Goal: Task Accomplishment & Management: Use online tool/utility

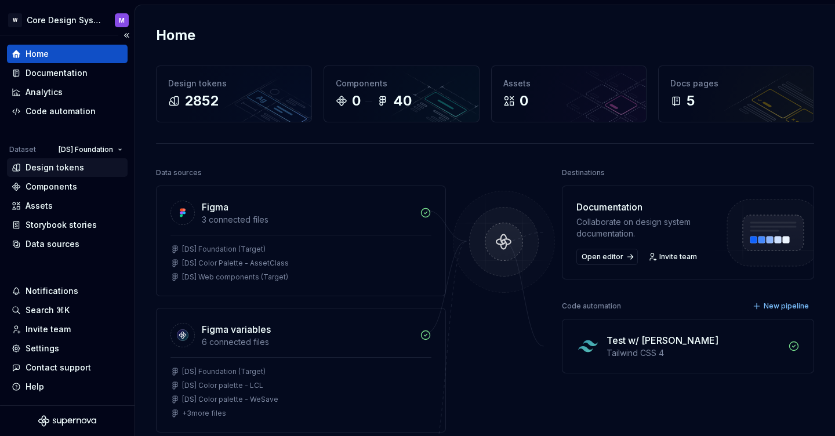
click at [66, 159] on div "Design tokens" at bounding box center [67, 167] width 121 height 19
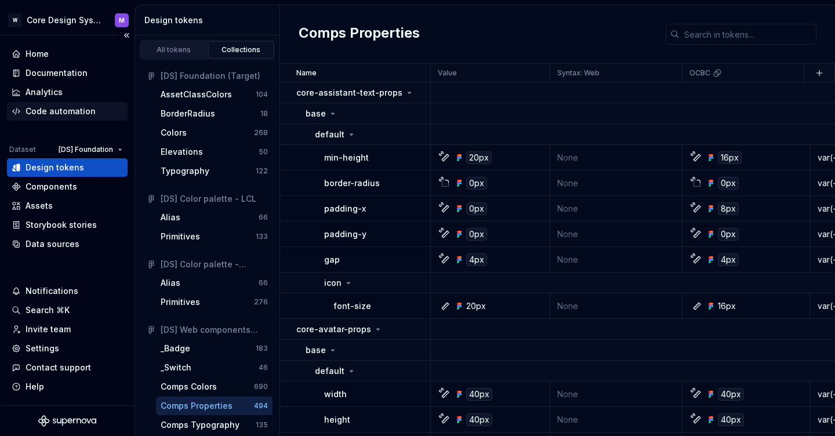
click at [60, 115] on div "Code automation" at bounding box center [61, 112] width 70 height 12
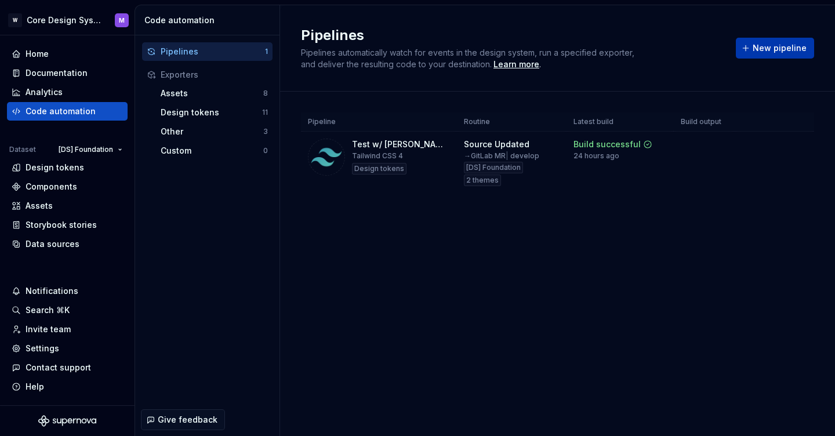
click at [778, 44] on span "New pipeline" at bounding box center [779, 48] width 54 height 12
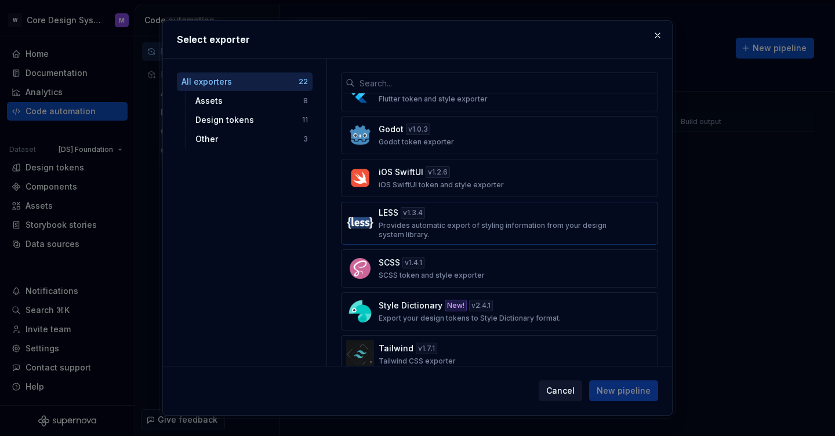
scroll to position [546, 0]
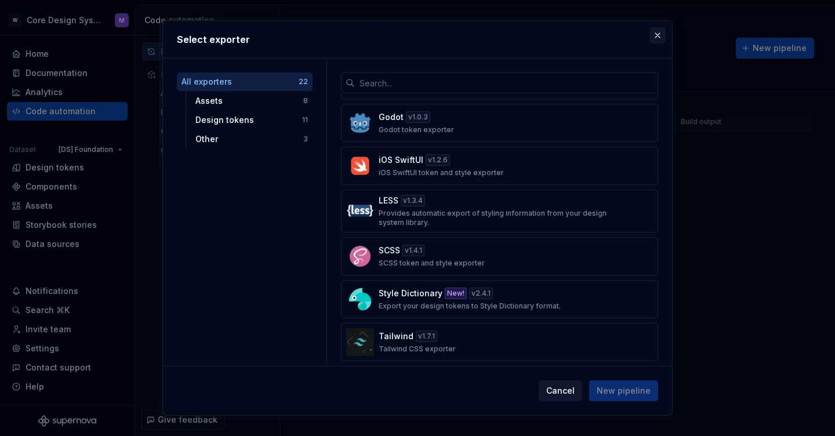
click at [660, 34] on button "button" at bounding box center [657, 35] width 16 height 16
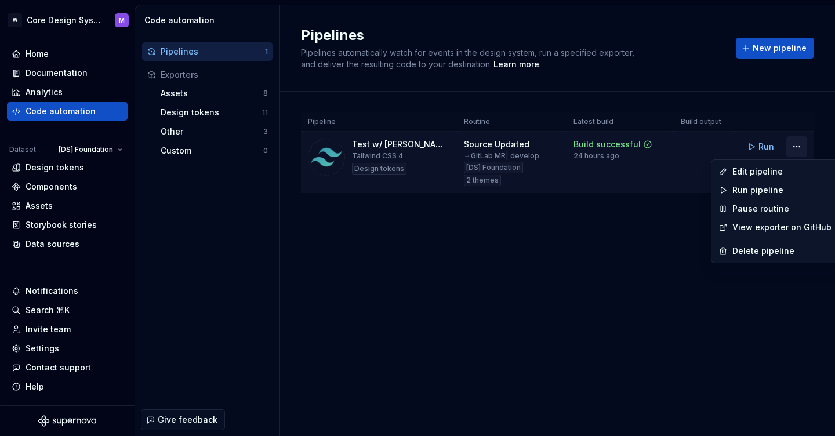
click at [797, 146] on html "W Core Design System M Home Documentation Analytics Code automation Dataset [DS…" at bounding box center [417, 218] width 835 height 436
click at [771, 174] on div "Edit pipeline" at bounding box center [781, 172] width 99 height 12
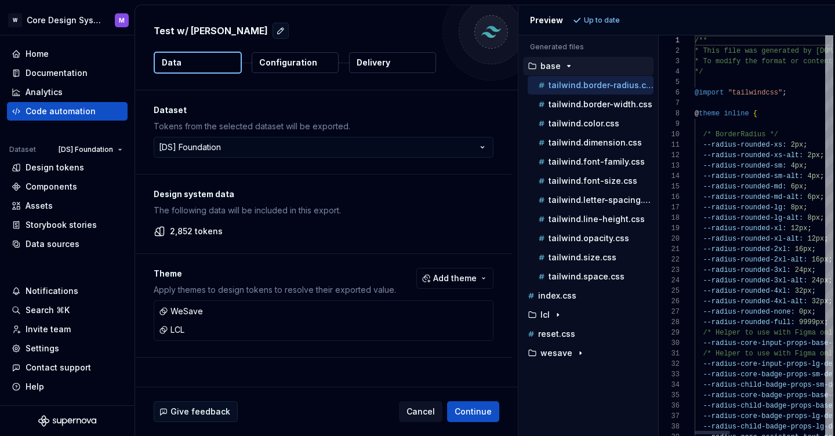
click at [657, 112] on div "Generated files Accessibility guide for tree . Navigate the tree with the arrow…" at bounding box center [676, 235] width 317 height 401
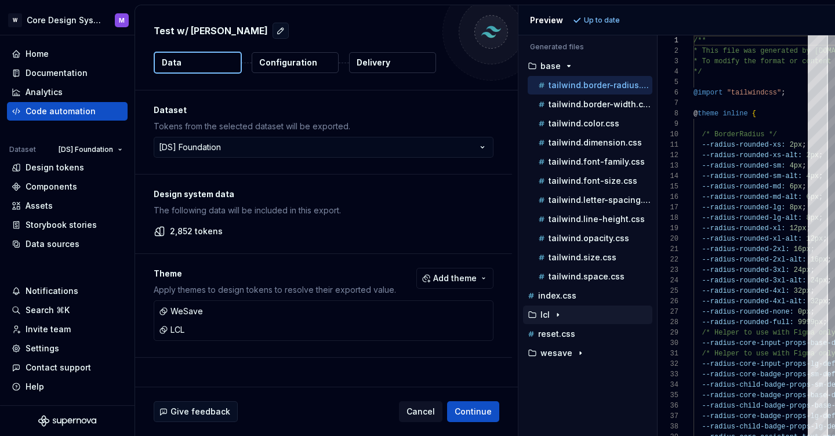
click at [551, 315] on div "button" at bounding box center [558, 314] width 14 height 9
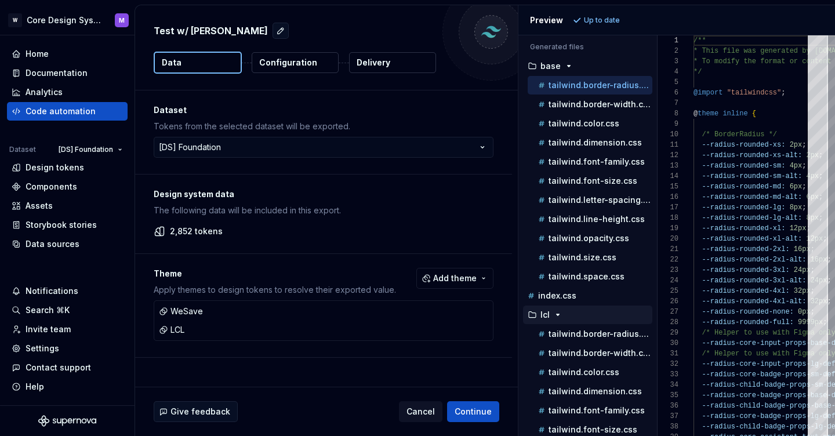
click at [551, 315] on div "button" at bounding box center [558, 314] width 14 height 9
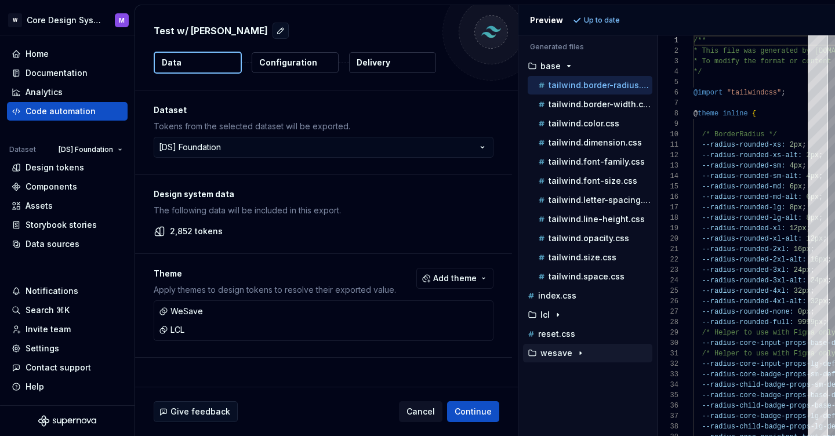
click at [552, 356] on p "wesave" at bounding box center [556, 352] width 32 height 9
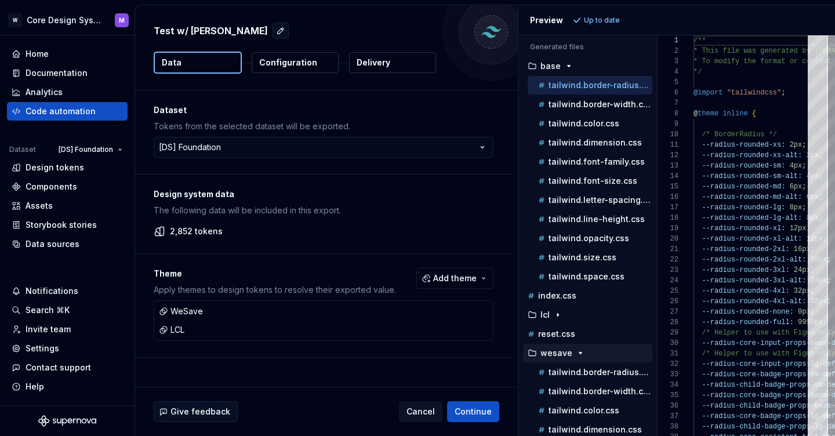
click at [552, 356] on p "wesave" at bounding box center [556, 352] width 32 height 9
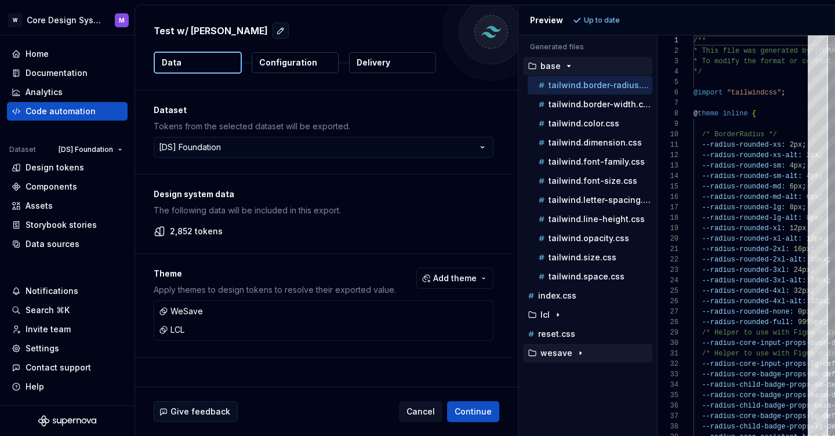
click at [560, 71] on button "base" at bounding box center [587, 66] width 129 height 13
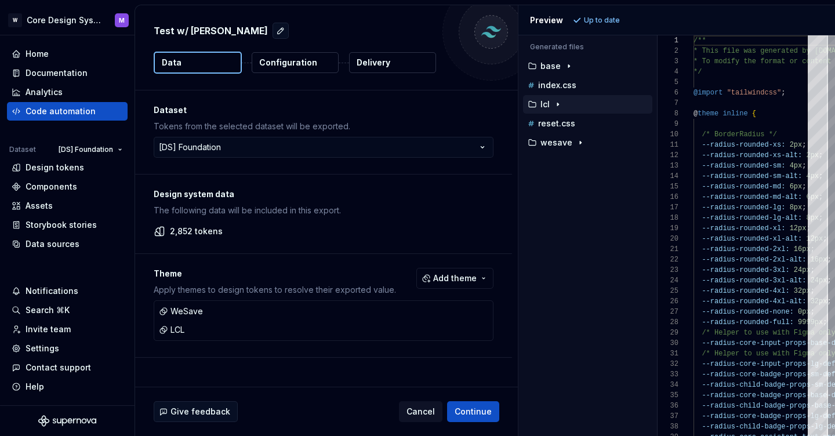
click at [553, 108] on icon "button" at bounding box center [557, 104] width 9 height 9
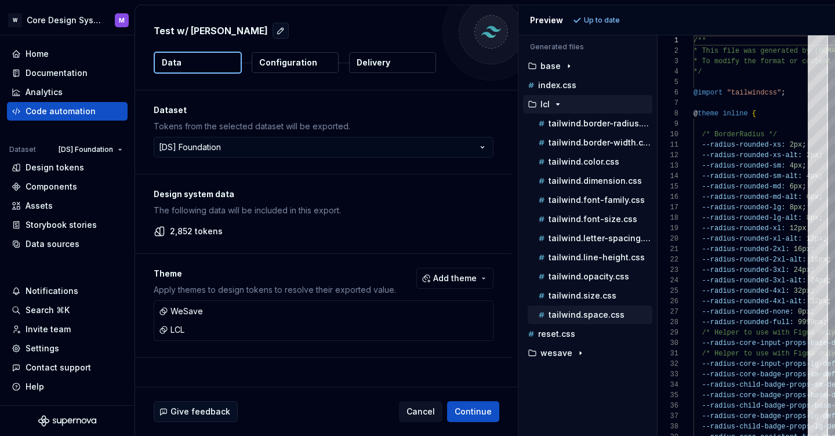
click at [581, 318] on p "tailwind.space.css" at bounding box center [586, 314] width 76 height 9
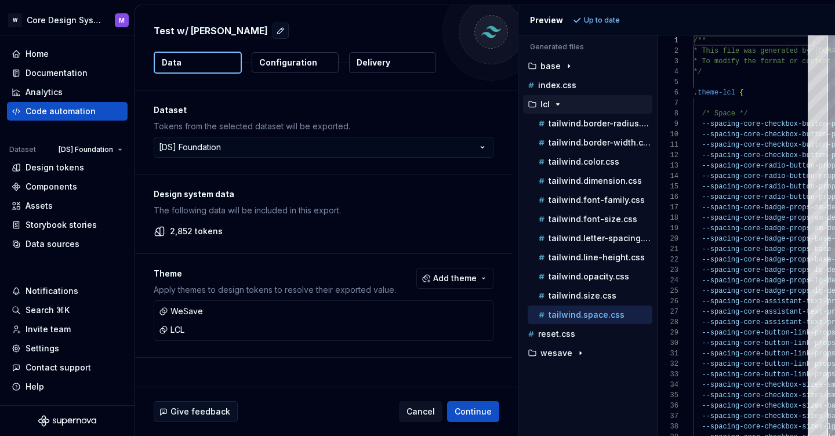
scroll to position [104, 0]
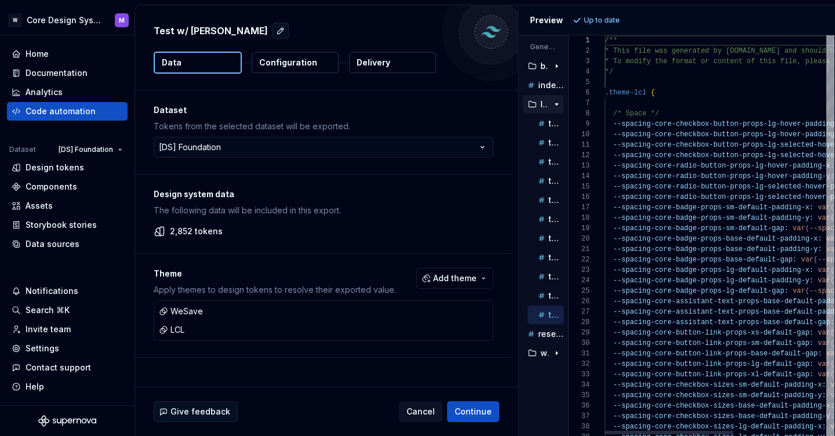
click at [517, 86] on div "**********" at bounding box center [485, 220] width 700 height 431
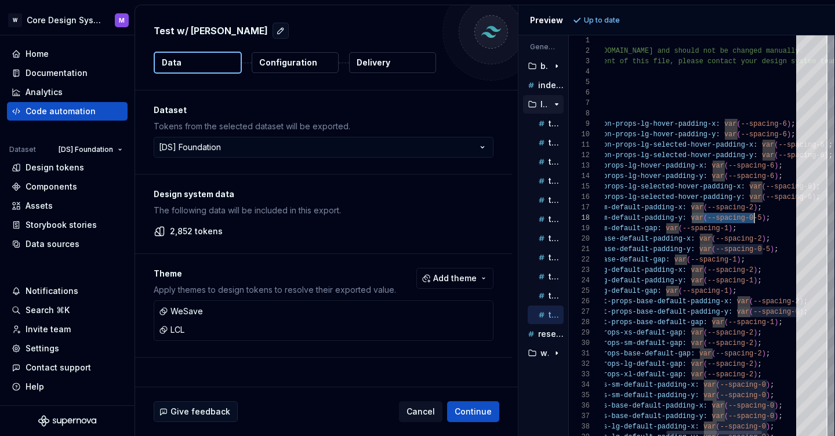
scroll to position [63, 281]
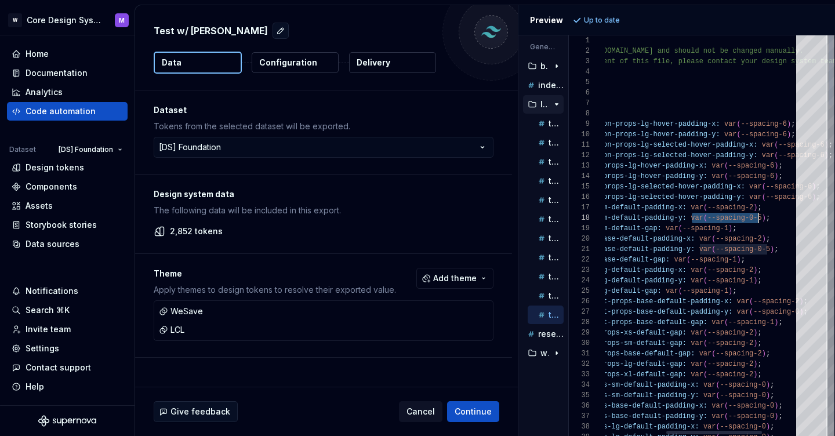
drag, startPoint x: 691, startPoint y: 215, endPoint x: 759, endPoint y: 216, distance: 67.8
drag, startPoint x: 761, startPoint y: 217, endPoint x: 695, endPoint y: 217, distance: 66.7
click at [695, 217] on span "--spacing-core-badge-props-sm-default-padding-y: var ( --spacing-0-5 ) ;" at bounding box center [624, 218] width 292 height 10
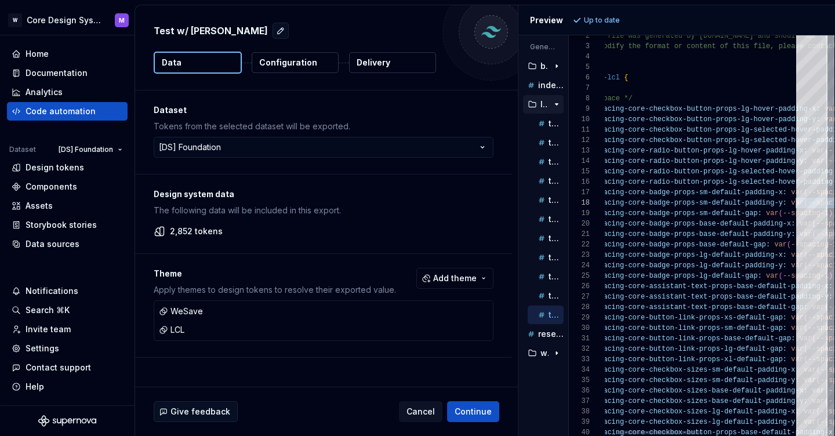
click at [693, 137] on span "--spacing-core-checkbox-button-props-lg-selected-h" at bounding box center [691, 140] width 209 height 8
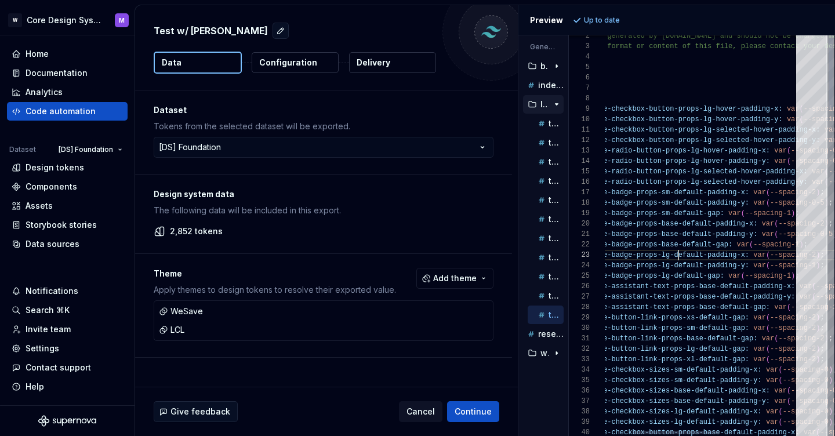
click at [681, 253] on span "--spacing-core-badge-props-lg-default-padding-x:" at bounding box center [649, 255] width 201 height 8
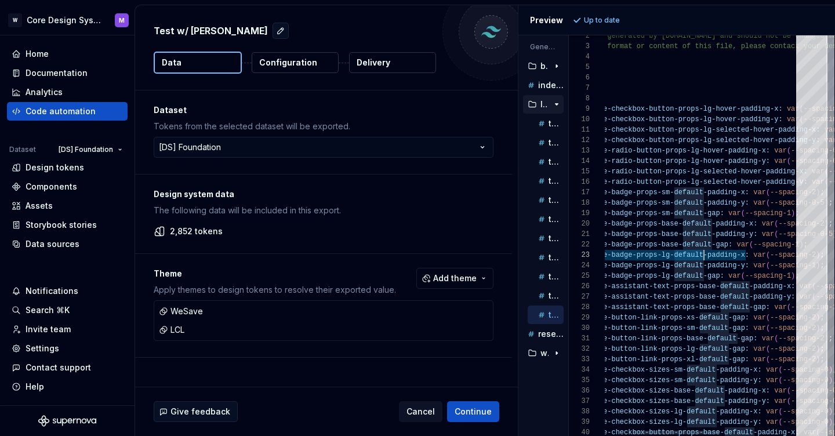
click at [681, 253] on span "--spacing-core-badge-props-lg-default-padding-x:" at bounding box center [649, 255] width 201 height 8
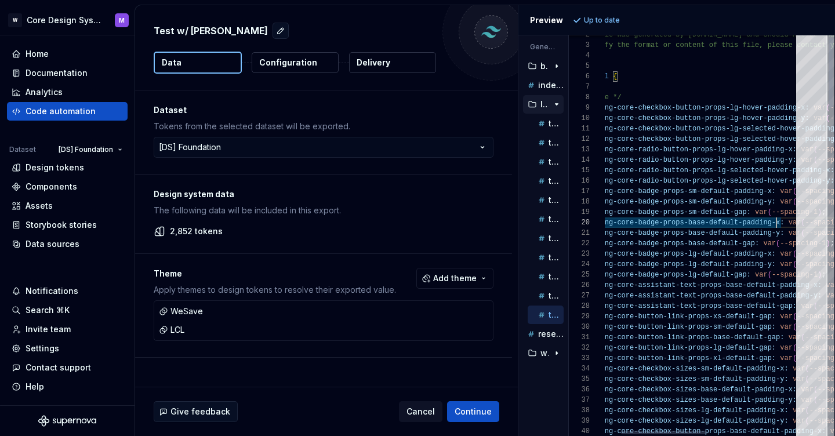
click at [748, 244] on span "--spacing-core-badge-props-base-default-gap:" at bounding box center [668, 243] width 184 height 8
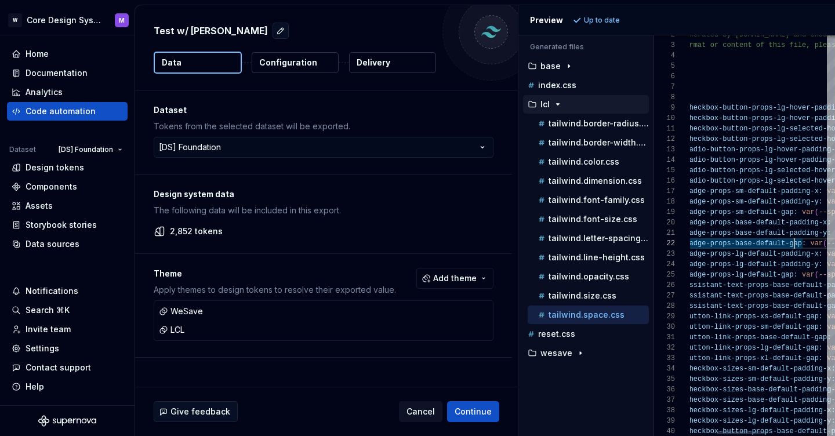
click at [653, 291] on div "Generated files Accessibility guide for tree . Navigate the tree with the arrow…" at bounding box center [676, 235] width 317 height 401
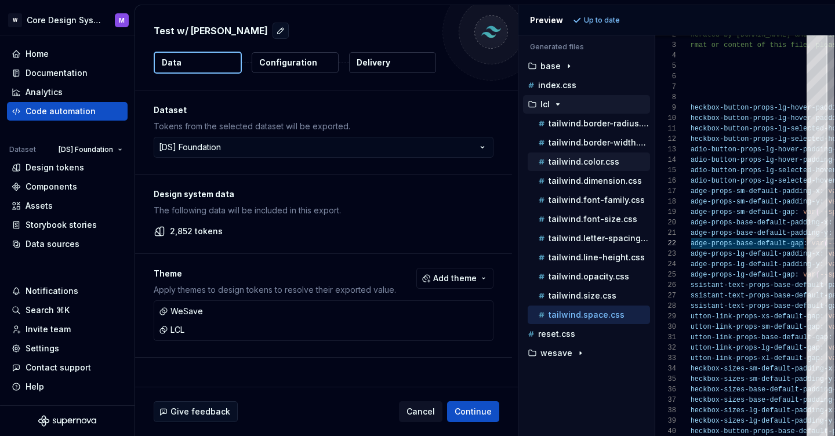
click at [597, 161] on p "tailwind.color.css" at bounding box center [583, 161] width 71 height 9
type textarea "**********"
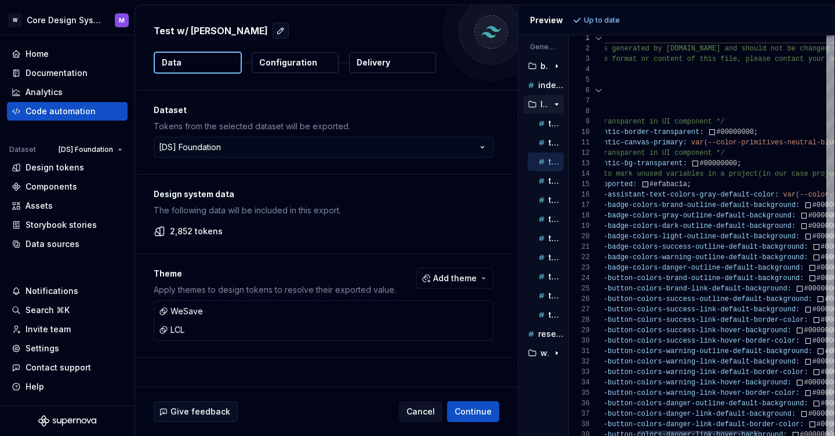
click at [543, 256] on div "Generated files Accessibility guide for tree . Navigate the tree with the arrow…" at bounding box center [676, 235] width 317 height 401
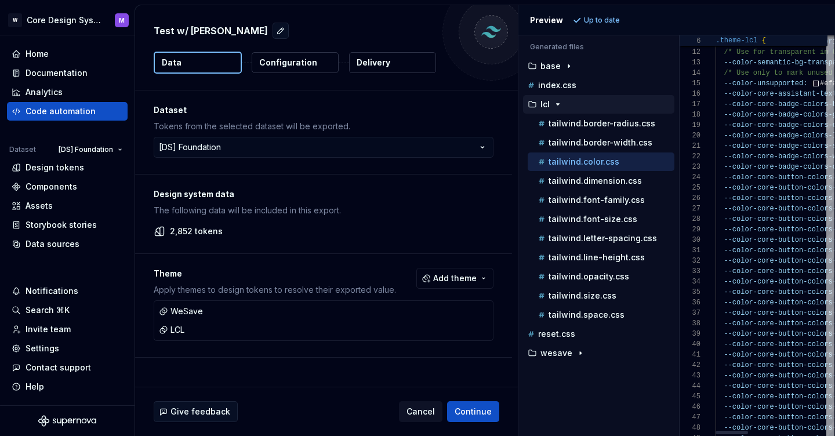
click at [678, 132] on div "Generated files Accessibility guide for tree . Navigate the tree with the arrow…" at bounding box center [676, 235] width 317 height 401
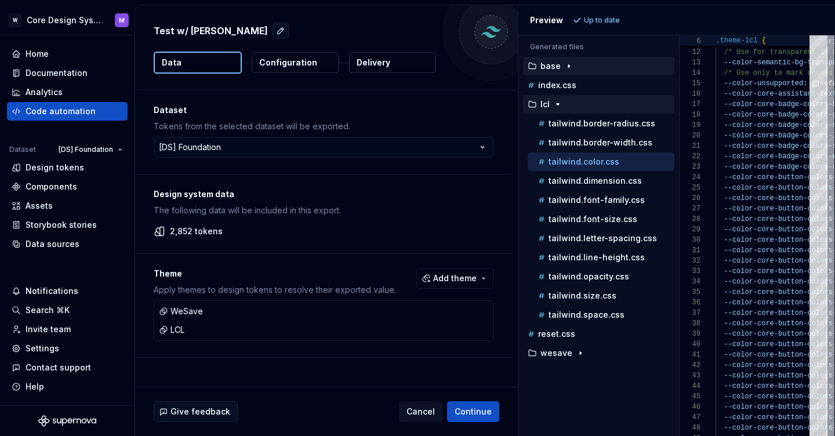
click at [557, 61] on button "base" at bounding box center [598, 66] width 151 height 13
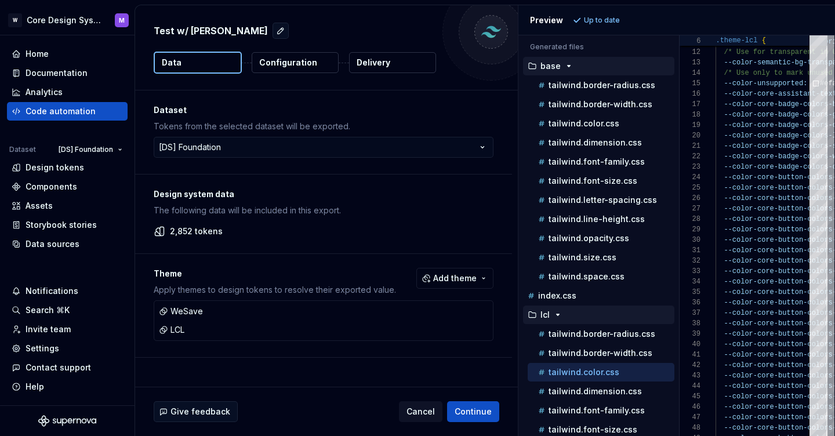
click at [559, 46] on p "Generated files" at bounding box center [598, 46] width 137 height 9
click at [558, 61] on p "base" at bounding box center [550, 65] width 20 height 9
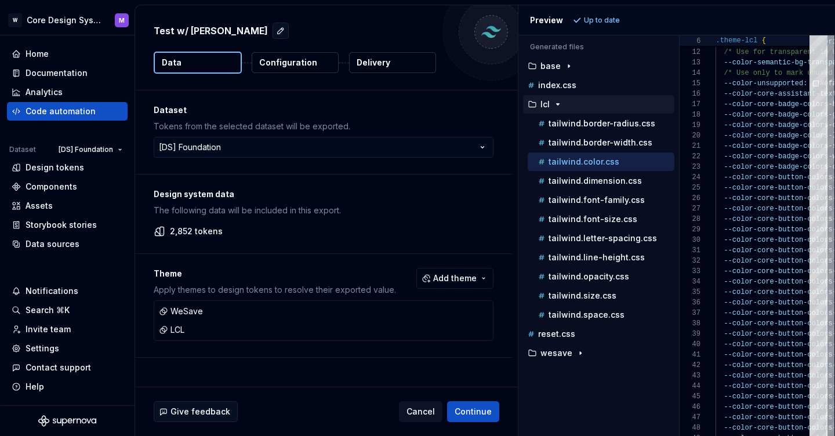
click at [556, 106] on icon "button" at bounding box center [557, 104] width 9 height 9
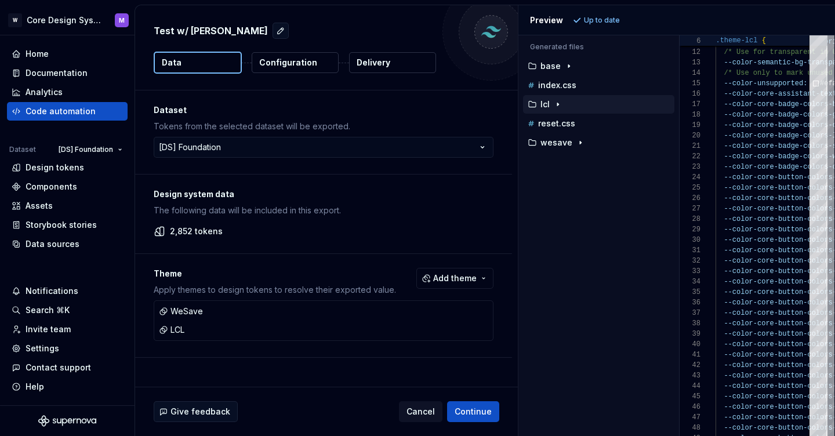
click at [556, 106] on icon "button" at bounding box center [557, 104] width 9 height 9
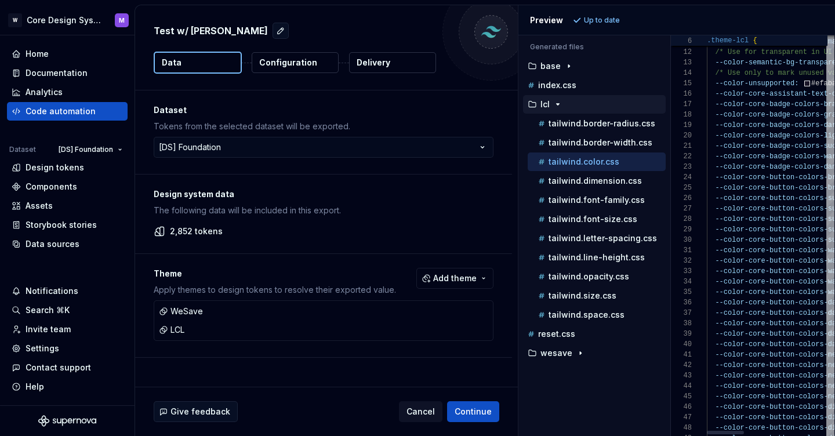
click at [671, 214] on div "Generated files Accessibility guide for tree . Navigate the tree with the arrow…" at bounding box center [676, 235] width 317 height 401
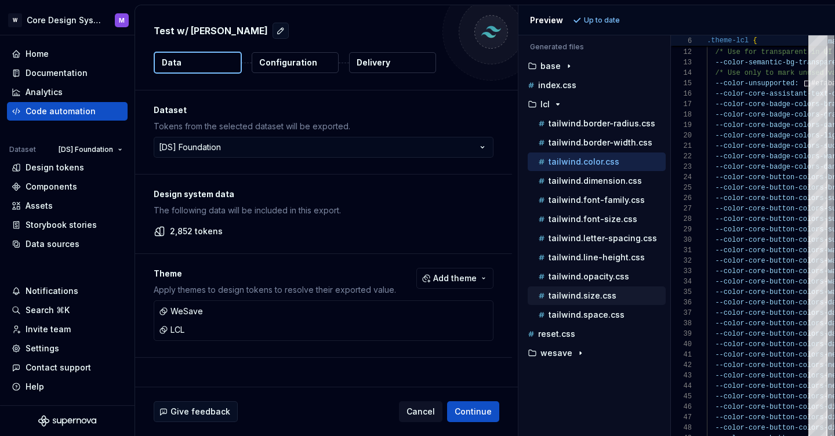
click at [599, 297] on p "tailwind.size.css" at bounding box center [582, 295] width 68 height 9
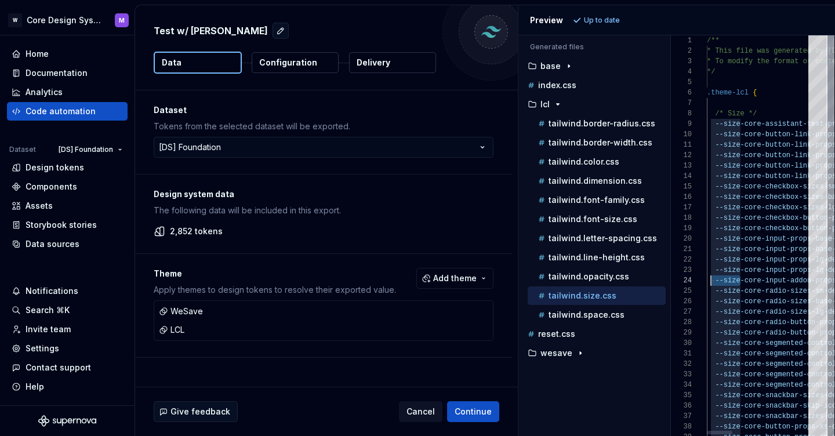
scroll to position [31, 8]
drag, startPoint x: 739, startPoint y: 282, endPoint x: 715, endPoint y: 283, distance: 24.4
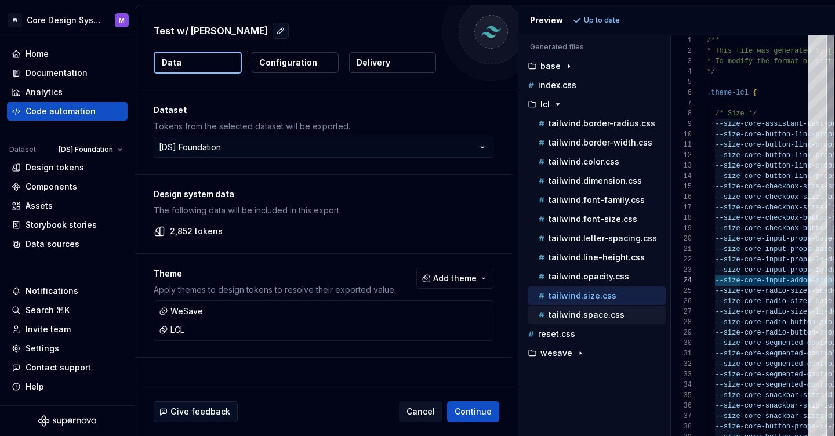
click at [613, 314] on p "tailwind.space.css" at bounding box center [586, 314] width 76 height 9
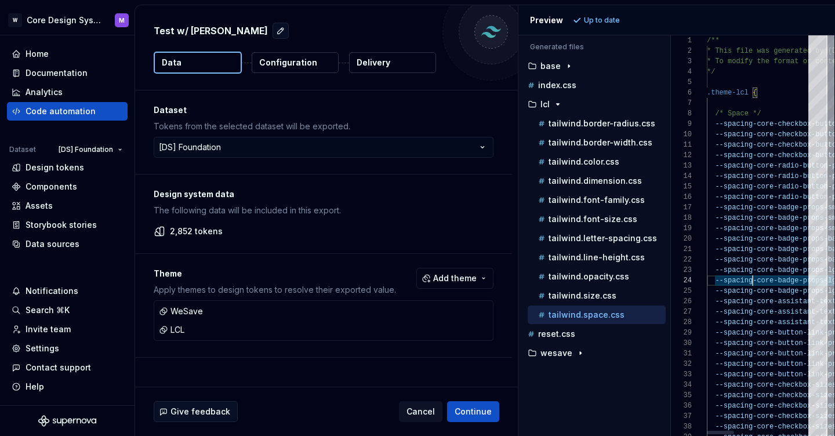
scroll to position [31, 0]
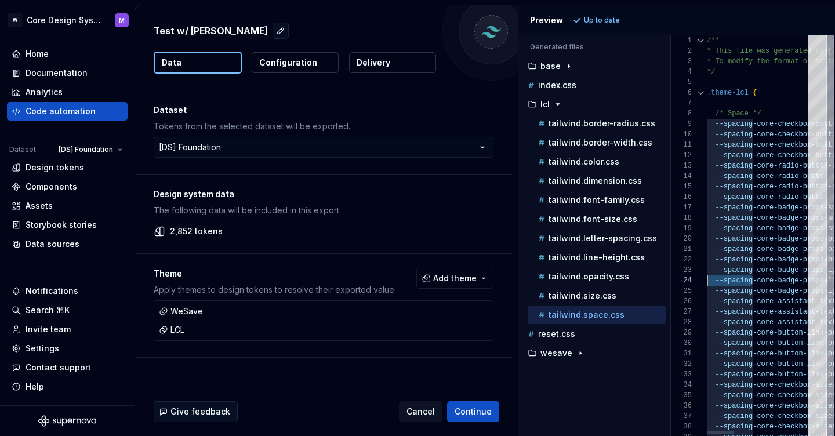
drag, startPoint x: 754, startPoint y: 282, endPoint x: 697, endPoint y: 284, distance: 56.8
click at [697, 284] on div "1 2 3 4 5 6 7 8 9 10 11 12 13 14 15 16 17 18 19 20 21 22 23 24 25 26 27 28 29 3…" at bounding box center [752, 235] width 163 height 401
click at [609, 300] on p "tailwind.size.css" at bounding box center [582, 295] width 68 height 9
type textarea "**********"
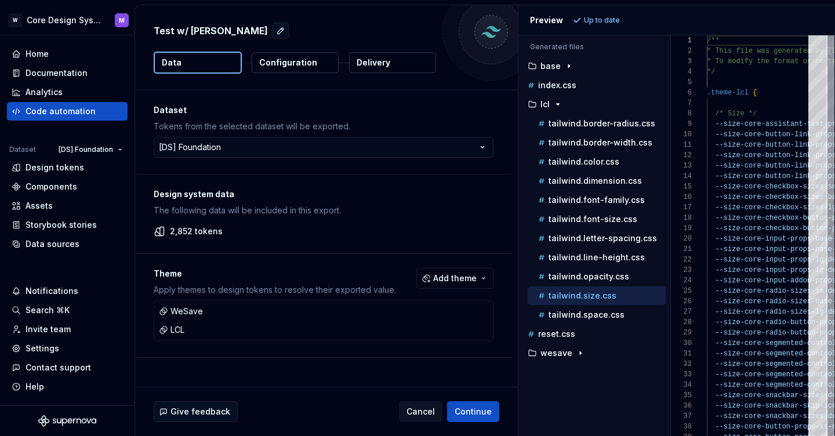
scroll to position [104, 0]
click at [554, 110] on button "lcl" at bounding box center [594, 104] width 143 height 13
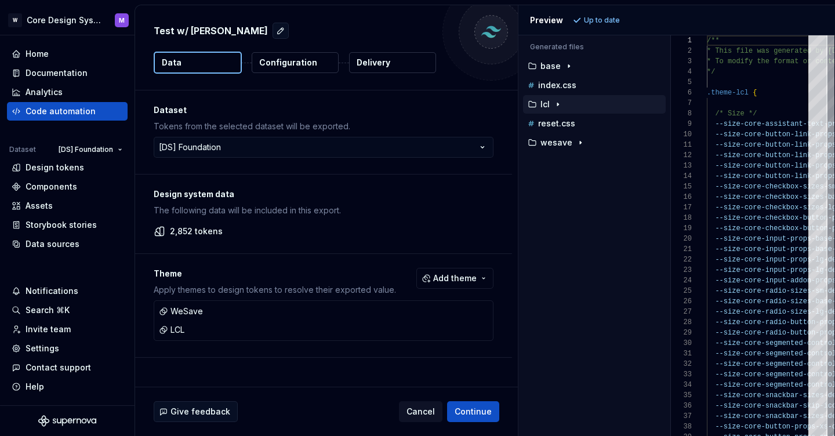
click at [547, 103] on p "lcl" at bounding box center [544, 104] width 9 height 9
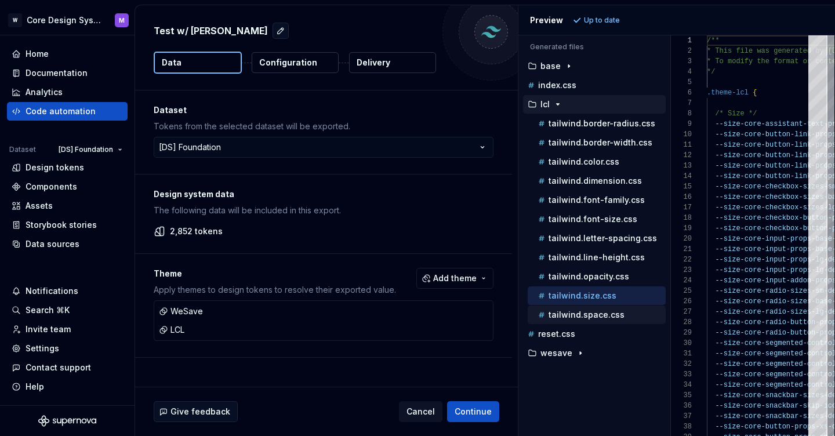
click at [588, 312] on p "tailwind.space.css" at bounding box center [586, 314] width 76 height 9
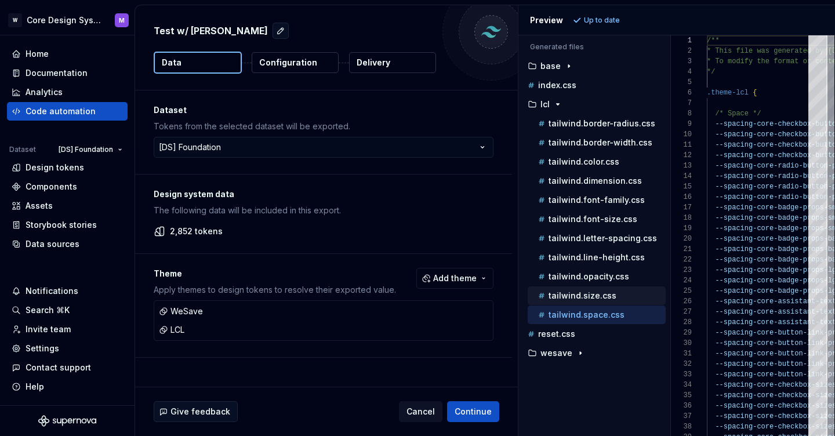
click at [578, 292] on p "tailwind.size.css" at bounding box center [582, 295] width 68 height 9
type textarea "**********"
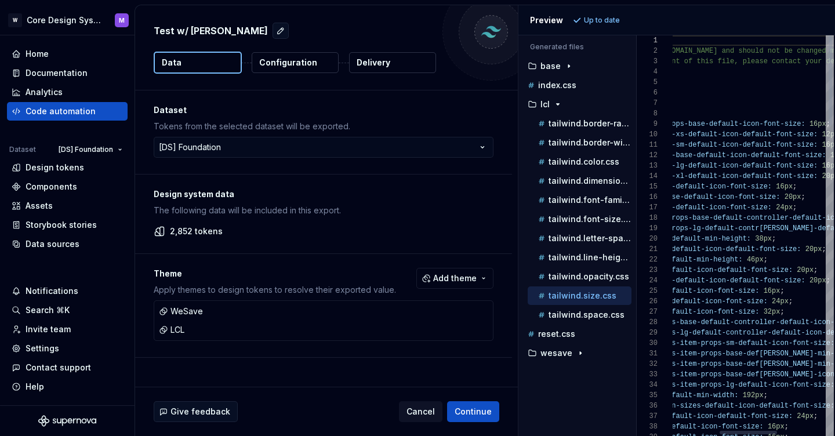
click at [636, 282] on div "Generated files Accessibility guide for tree . Navigate the tree with the arrow…" at bounding box center [676, 235] width 317 height 401
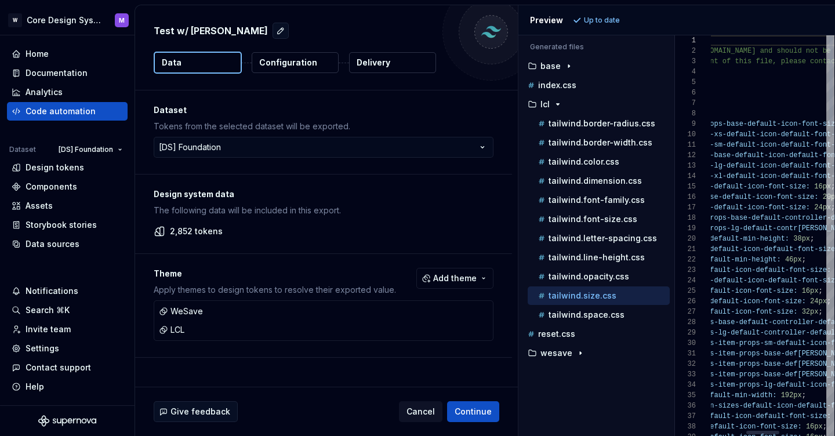
click at [674, 247] on div "Generated files Accessibility guide for tree . Navigate the tree with the arrow…" at bounding box center [676, 235] width 317 height 401
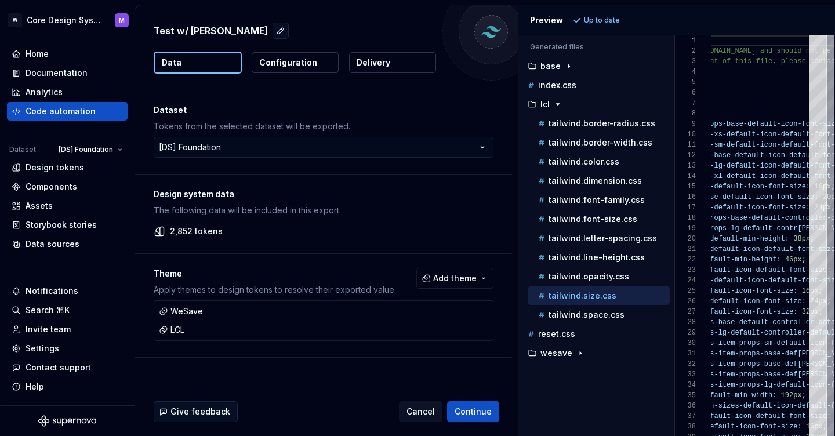
click at [379, 60] on p "Delivery" at bounding box center [374, 63] width 34 height 12
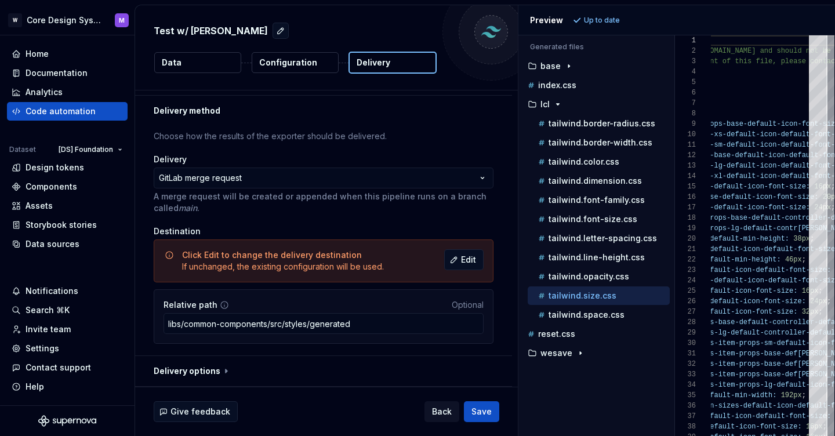
scroll to position [26, 0]
click at [592, 307] on div "tailwind.space.css" at bounding box center [599, 315] width 142 height 19
click at [589, 313] on p "tailwind.space.css" at bounding box center [586, 314] width 76 height 9
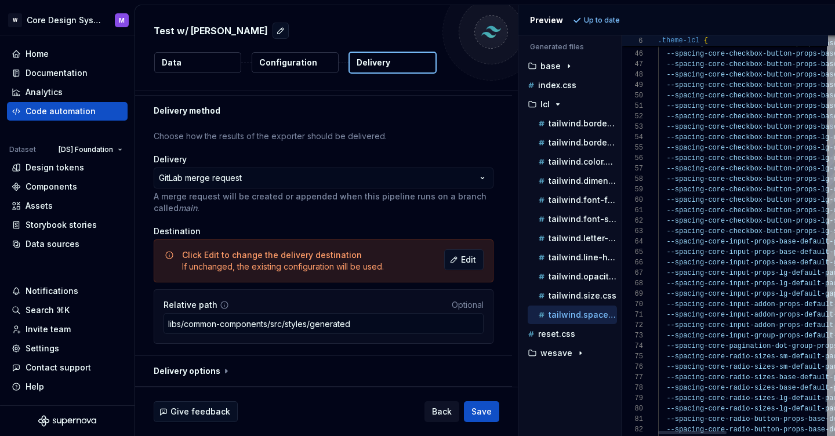
click at [622, 293] on div "69" at bounding box center [632, 294] width 21 height 10
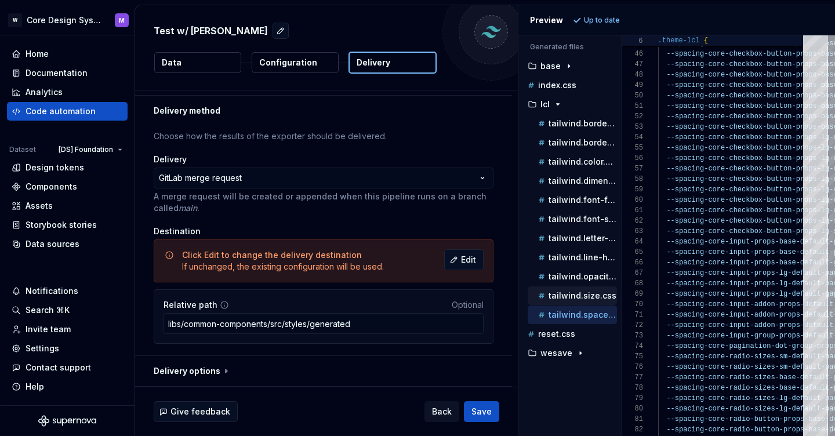
click at [589, 301] on button "tailwind.size.css" at bounding box center [572, 295] width 89 height 13
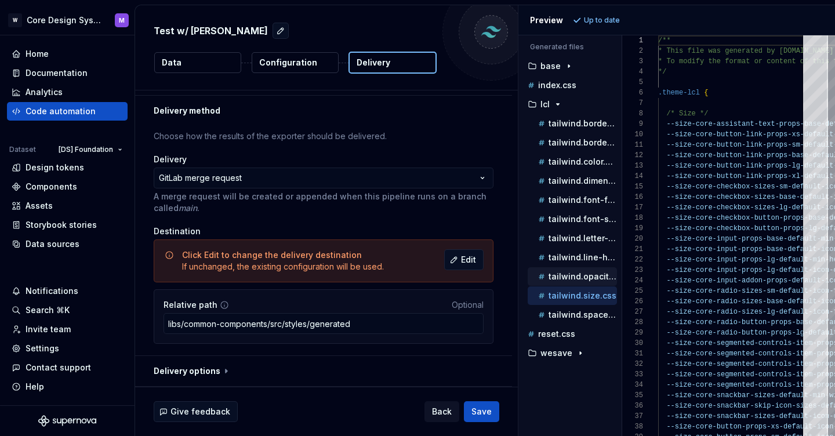
click at [590, 273] on p "tailwind.opacity.css" at bounding box center [582, 276] width 68 height 9
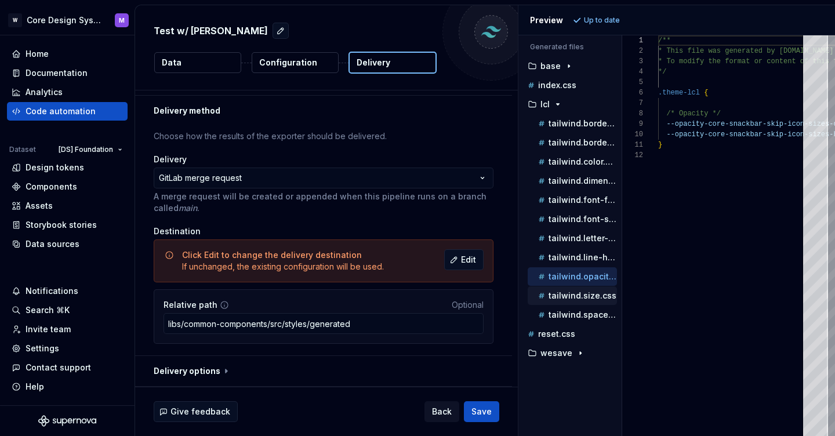
click at [580, 293] on p "tailwind.size.css" at bounding box center [582, 295] width 68 height 9
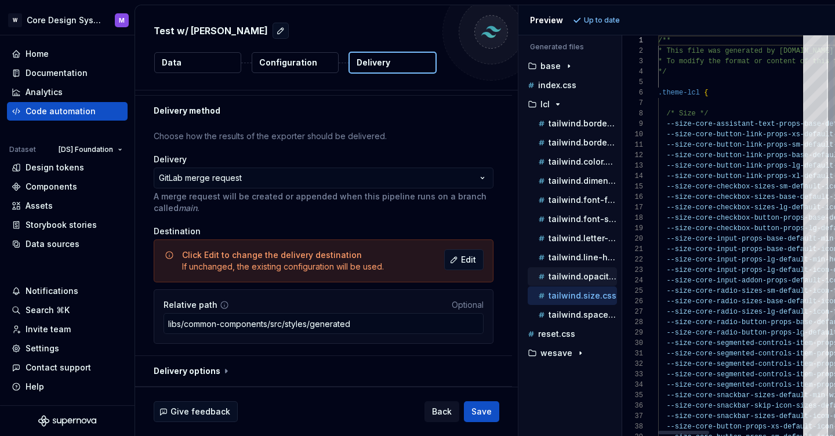
click at [588, 277] on p "tailwind.opacity.css" at bounding box center [582, 276] width 68 height 9
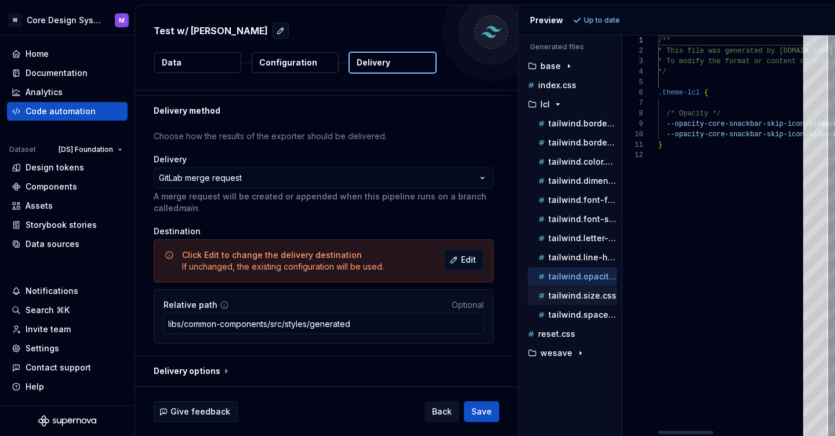
click at [581, 298] on p "tailwind.size.css" at bounding box center [582, 295] width 68 height 9
type textarea "**********"
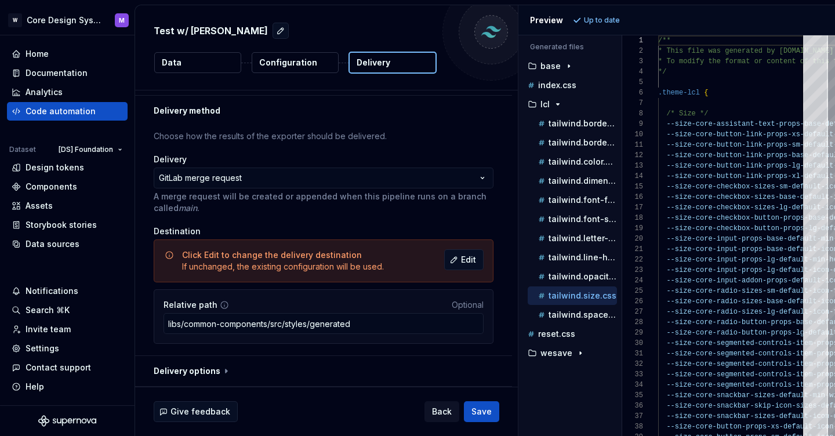
click at [278, 67] on p "Configuration" at bounding box center [288, 63] width 58 height 12
click at [307, 63] on p "Configuration" at bounding box center [288, 63] width 58 height 12
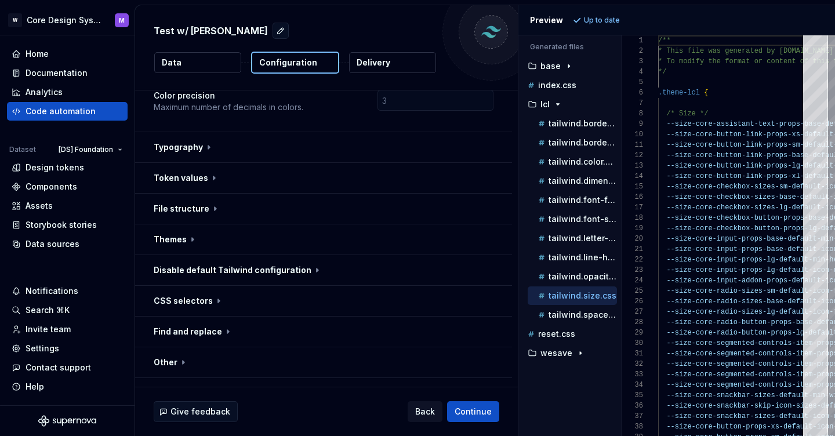
scroll to position [132, 0]
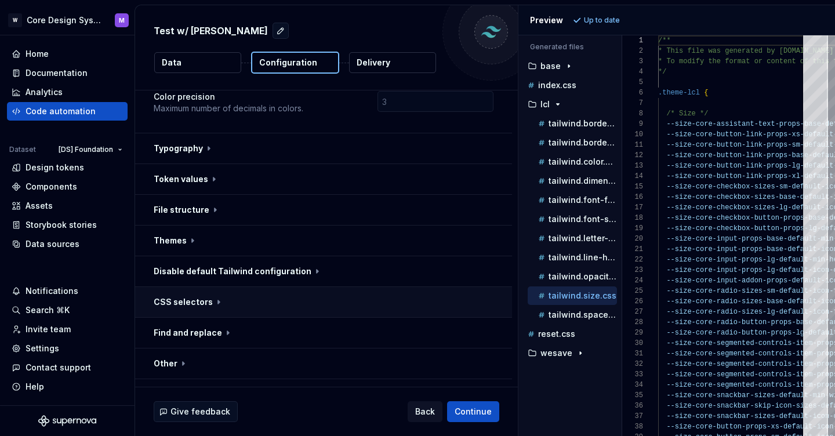
click at [185, 287] on button "button" at bounding box center [323, 302] width 377 height 30
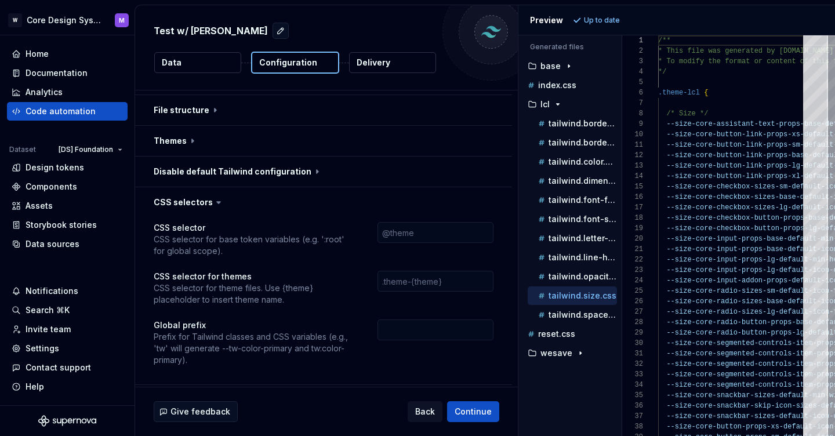
scroll to position [111, 0]
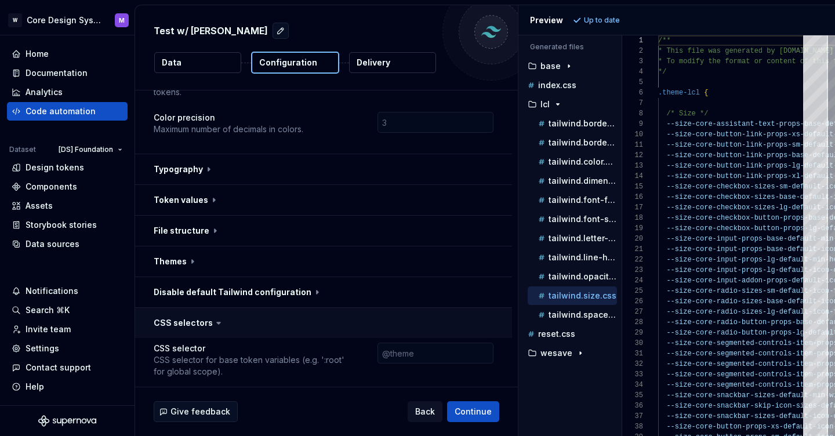
click at [176, 308] on button "button" at bounding box center [323, 323] width 377 height 30
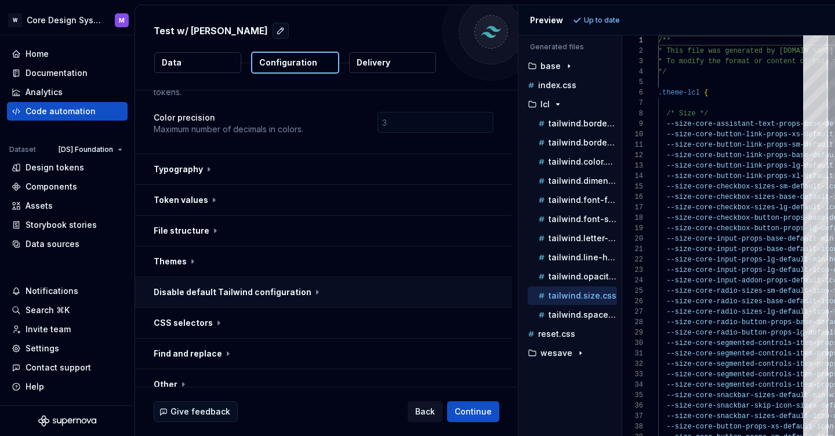
click at [203, 277] on button "button" at bounding box center [323, 292] width 377 height 30
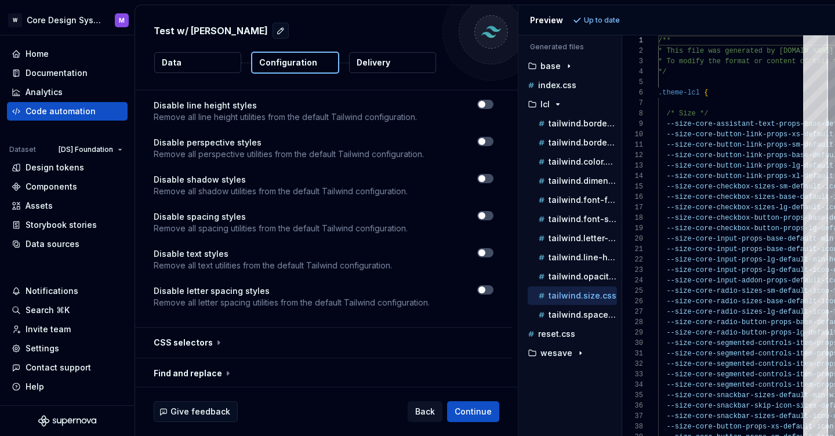
scroll to position [732, 0]
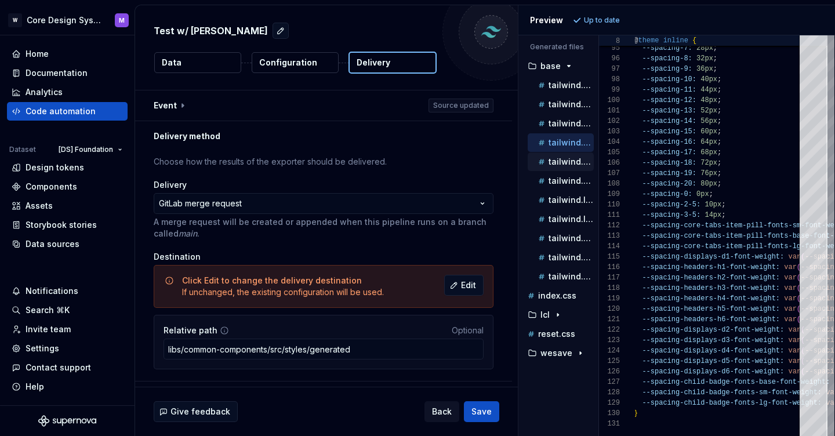
scroll to position [104, 0]
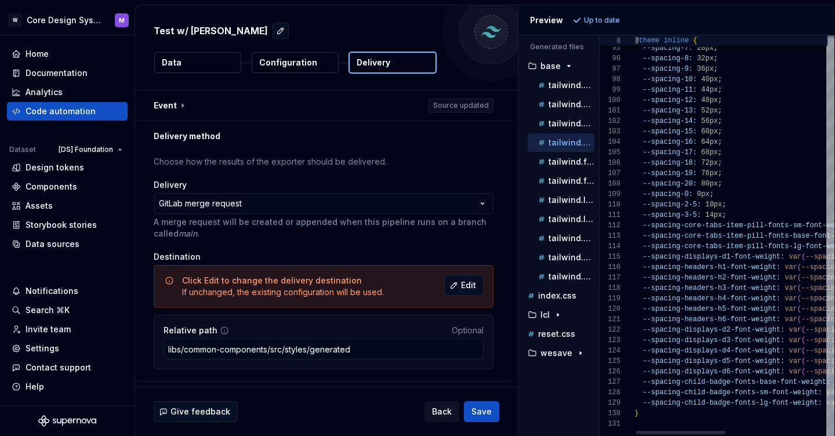
click at [661, 243] on div "Generated files Accessibility guide for tree . Navigate the tree with the arrow…" at bounding box center [676, 235] width 317 height 401
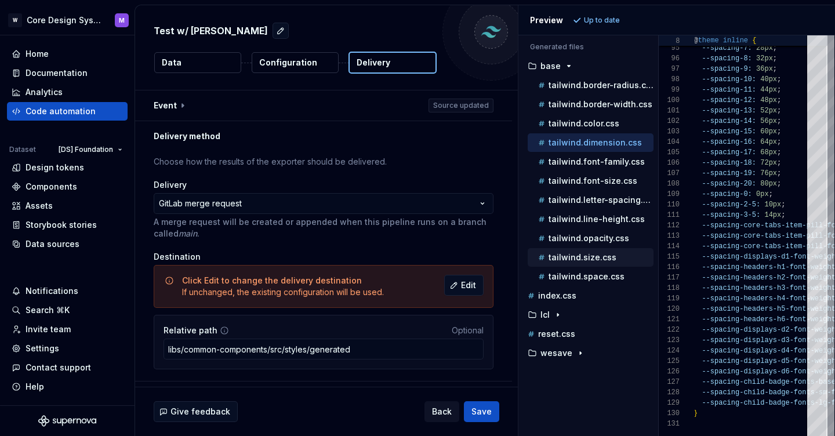
click at [593, 262] on div "tailwind.size.css" at bounding box center [595, 258] width 118 height 12
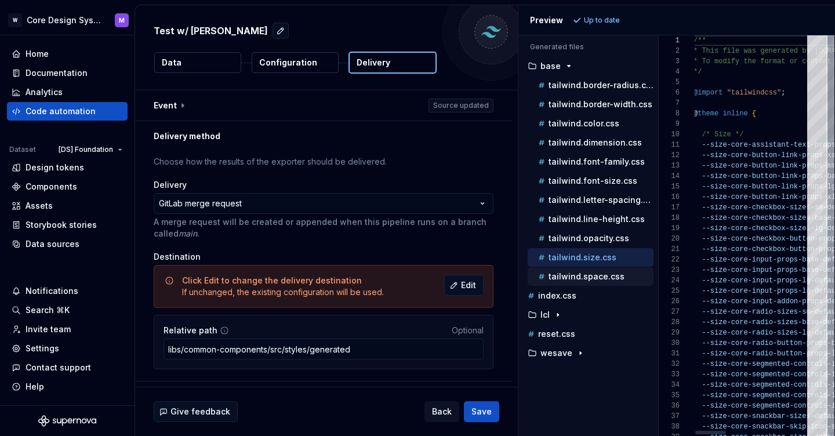
click at [570, 278] on p "tailwind.space.css" at bounding box center [586, 276] width 76 height 9
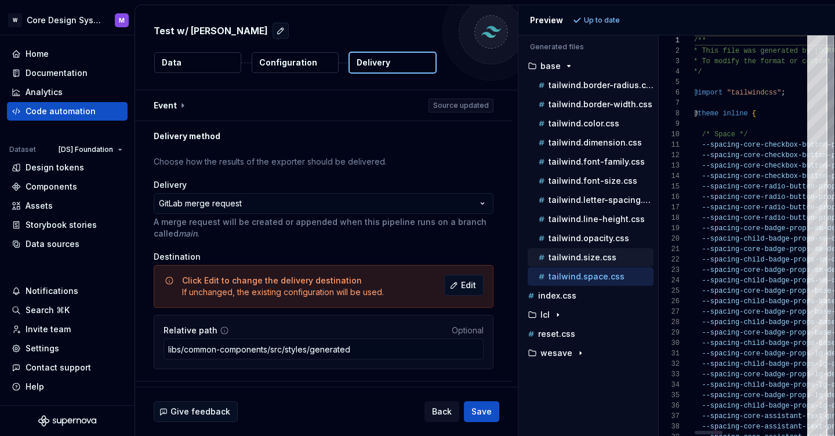
click at [587, 254] on p "tailwind.size.css" at bounding box center [582, 257] width 68 height 9
type textarea "**********"
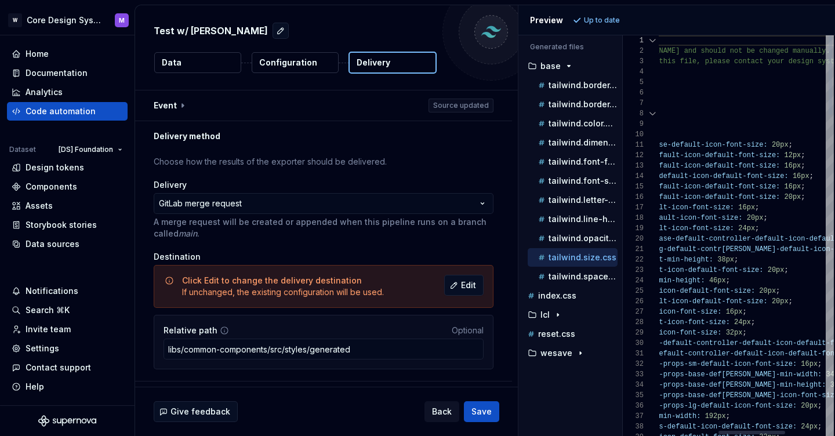
click at [621, 237] on div "Generated files Accessibility guide for tree . Navigate the tree with the arrow…" at bounding box center [676, 235] width 317 height 401
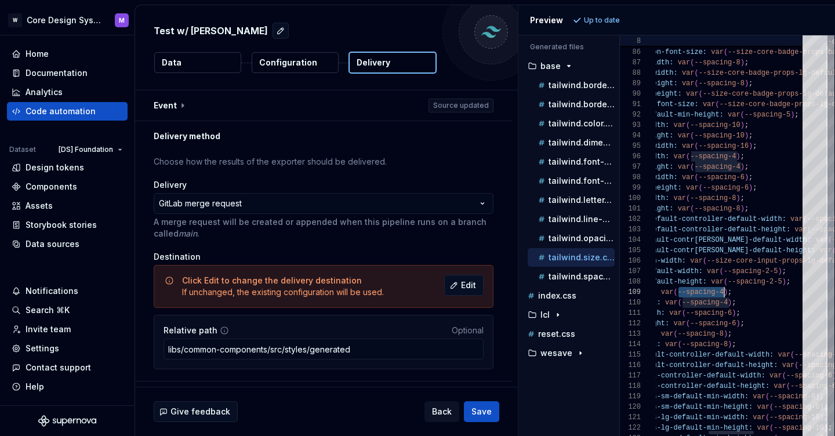
scroll to position [63, 247]
drag, startPoint x: 679, startPoint y: 293, endPoint x: 725, endPoint y: 293, distance: 45.2
click at [580, 145] on p "tailwind.dimension.css" at bounding box center [581, 142] width 66 height 9
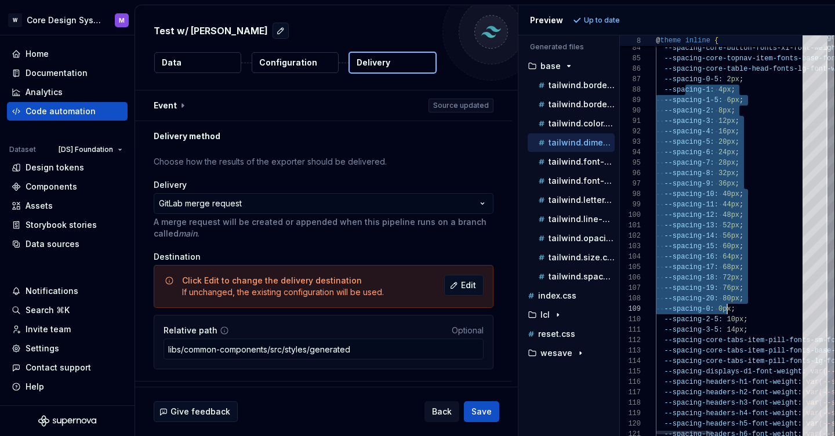
scroll to position [73, 71]
drag, startPoint x: 686, startPoint y: 87, endPoint x: 726, endPoint y: 325, distance: 241.5
click at [569, 258] on p "tailwind.size.css" at bounding box center [581, 257] width 66 height 9
type textarea "**********"
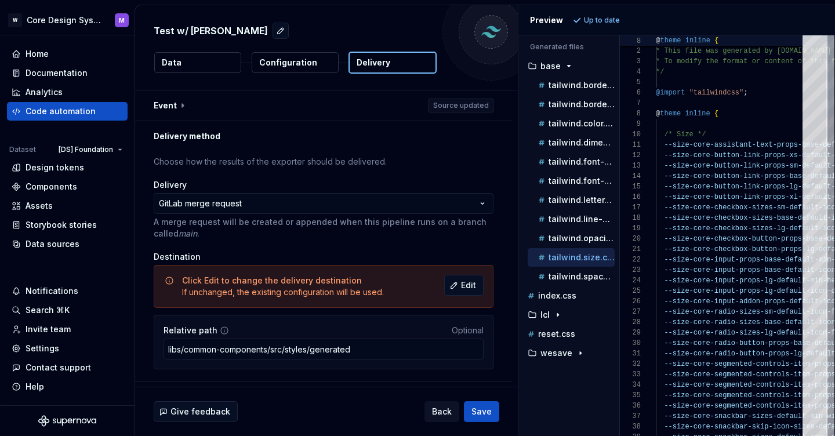
scroll to position [104, 0]
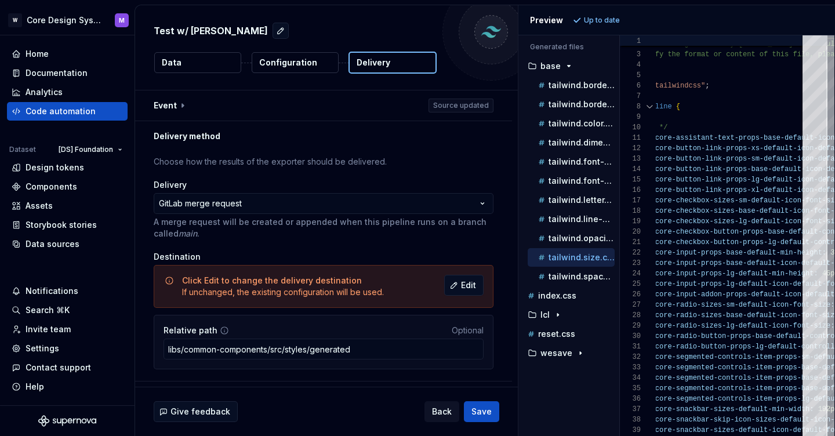
click at [308, 61] on p "Configuration" at bounding box center [288, 63] width 58 height 12
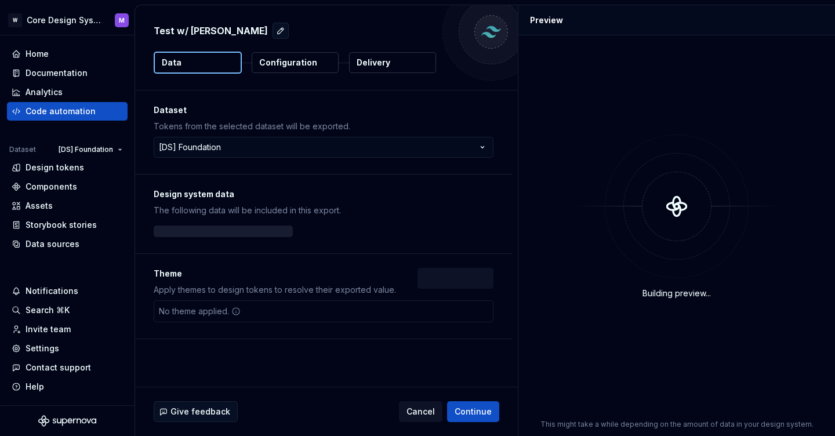
drag, startPoint x: 297, startPoint y: 64, endPoint x: 287, endPoint y: 62, distance: 10.0
click at [296, 64] on p "Configuration" at bounding box center [288, 63] width 58 height 12
click at [287, 62] on p "Configuration" at bounding box center [288, 63] width 58 height 12
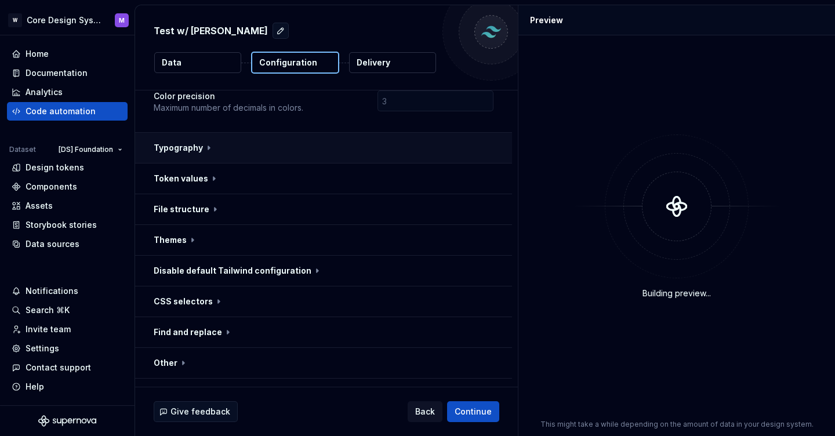
scroll to position [132, 0]
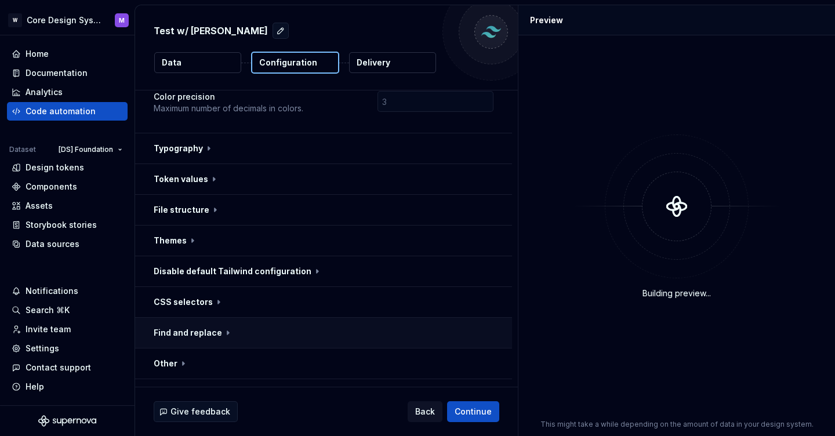
click at [204, 318] on button "button" at bounding box center [323, 333] width 377 height 30
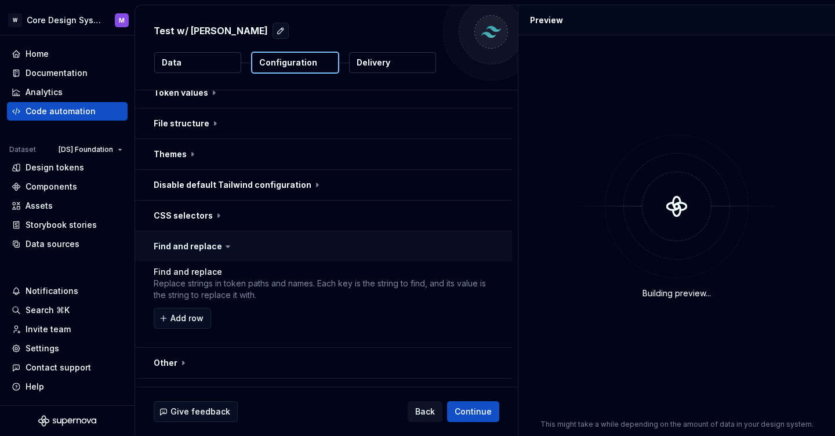
scroll to position [217, 0]
click at [206, 232] on button "button" at bounding box center [323, 247] width 377 height 30
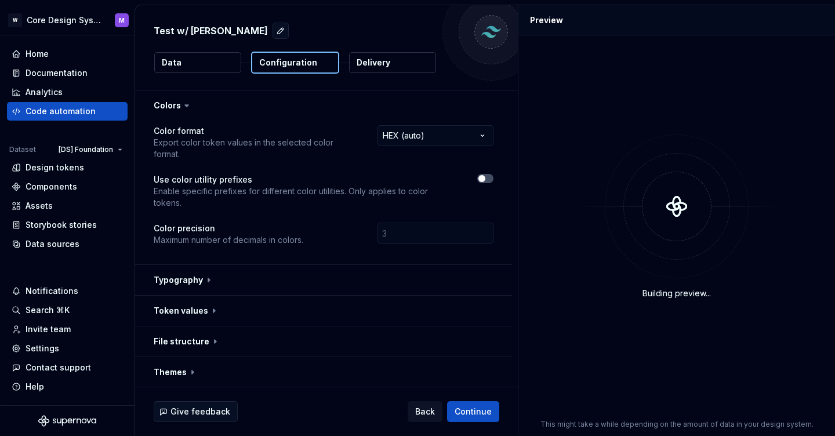
scroll to position [0, 0]
click at [403, 64] on button "Delivery" at bounding box center [392, 62] width 87 height 21
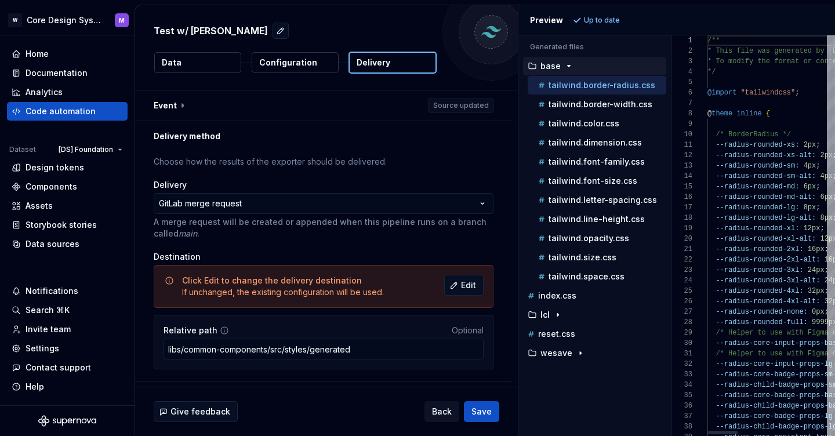
click at [670, 99] on div "Generated files Accessibility guide for tree . Navigate the tree with the arrow…" at bounding box center [676, 235] width 317 height 401
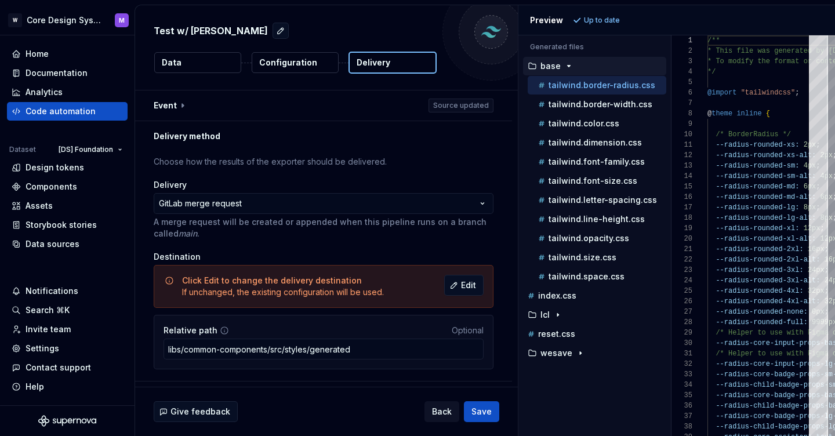
click at [304, 63] on p "Configuration" at bounding box center [288, 63] width 58 height 12
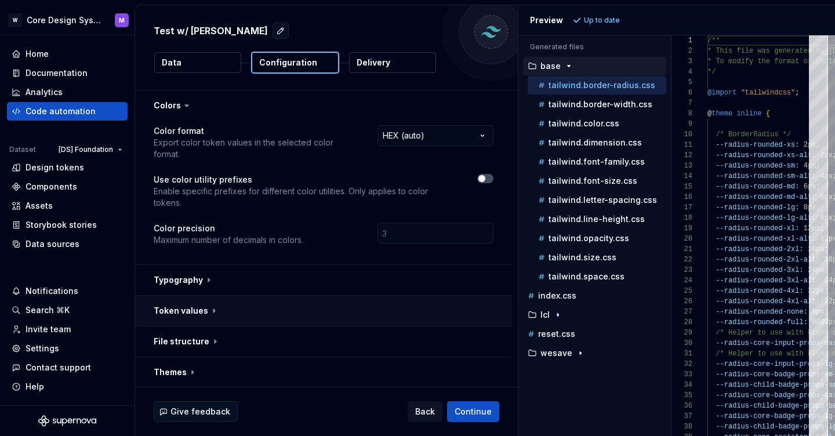
scroll to position [46, 0]
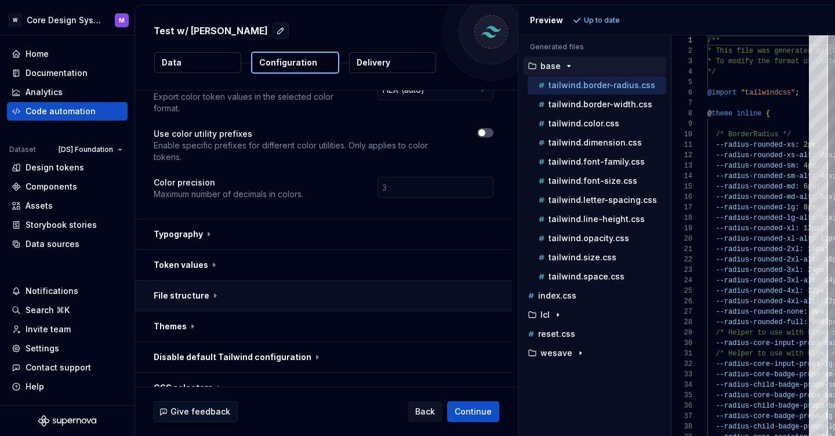
click at [232, 281] on button "button" at bounding box center [323, 296] width 377 height 30
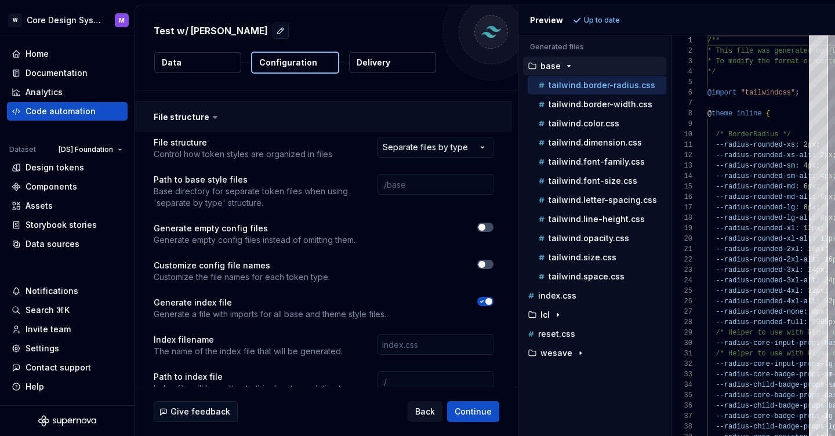
scroll to position [228, 0]
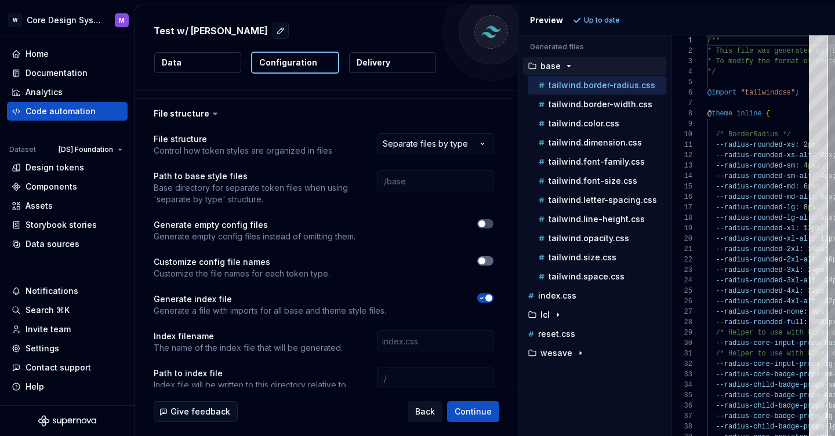
click at [493, 256] on button "button" at bounding box center [485, 260] width 16 height 9
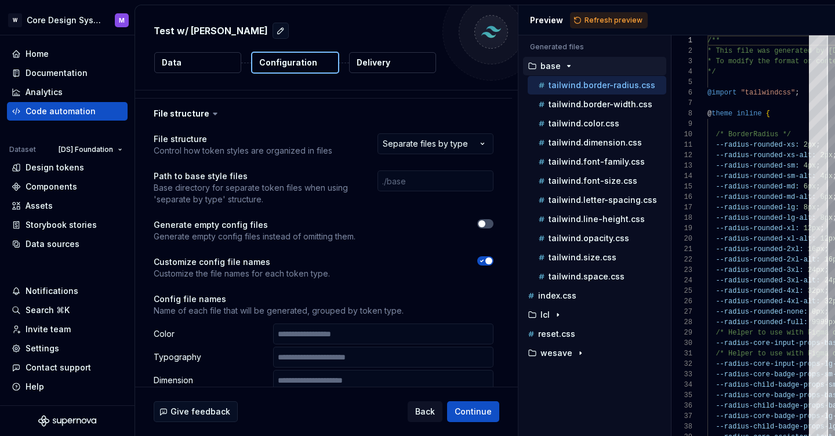
click at [492, 257] on span "button" at bounding box center [488, 260] width 7 height 7
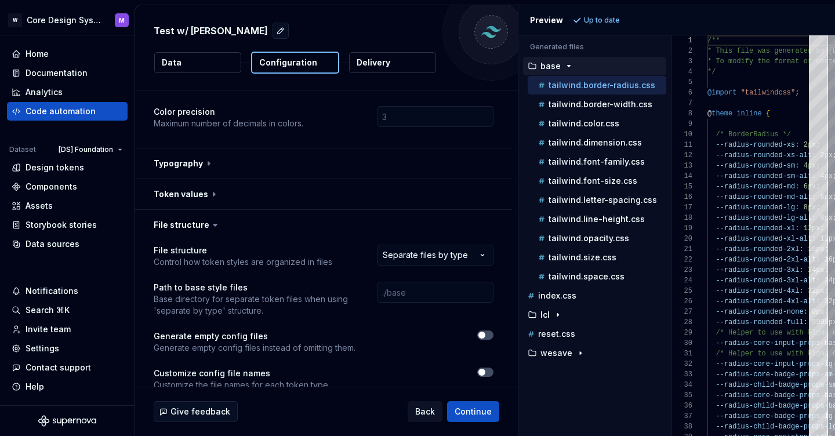
scroll to position [117, 0]
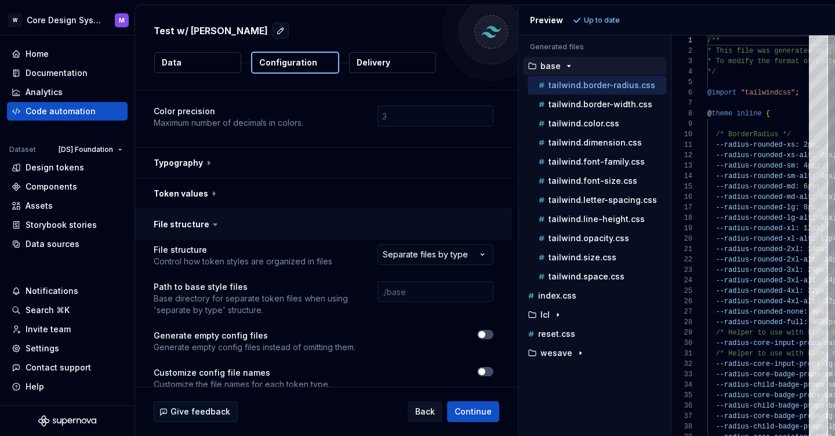
click at [200, 209] on button "button" at bounding box center [323, 224] width 377 height 30
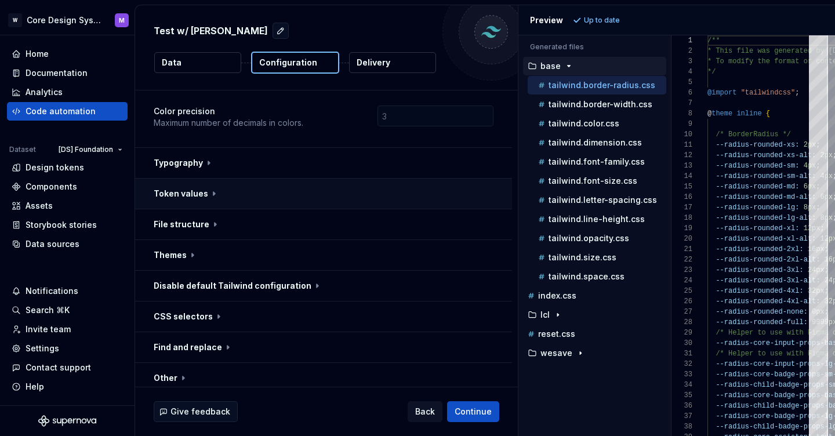
click at [199, 179] on button "button" at bounding box center [323, 194] width 377 height 30
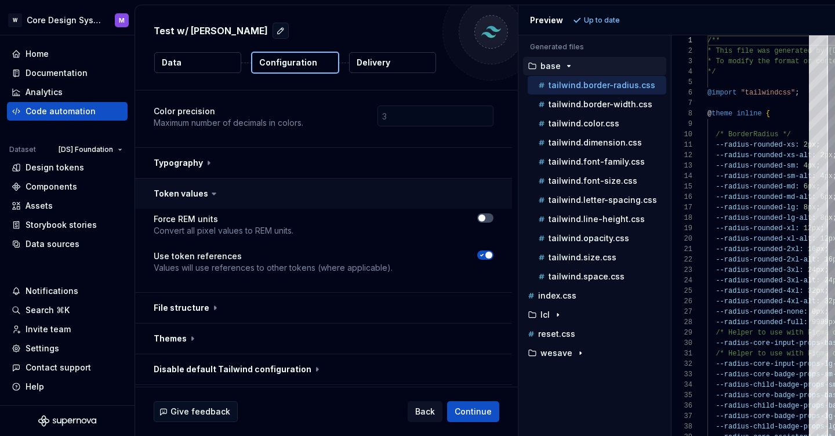
click at [199, 179] on button "button" at bounding box center [323, 194] width 377 height 30
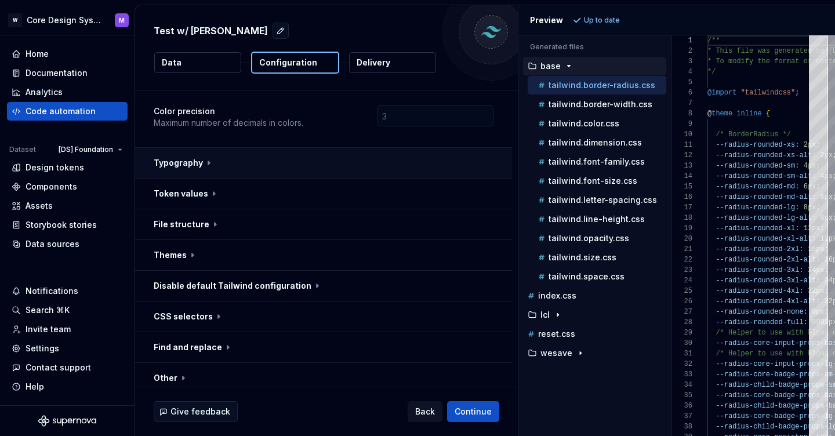
click at [197, 148] on button "button" at bounding box center [323, 163] width 377 height 30
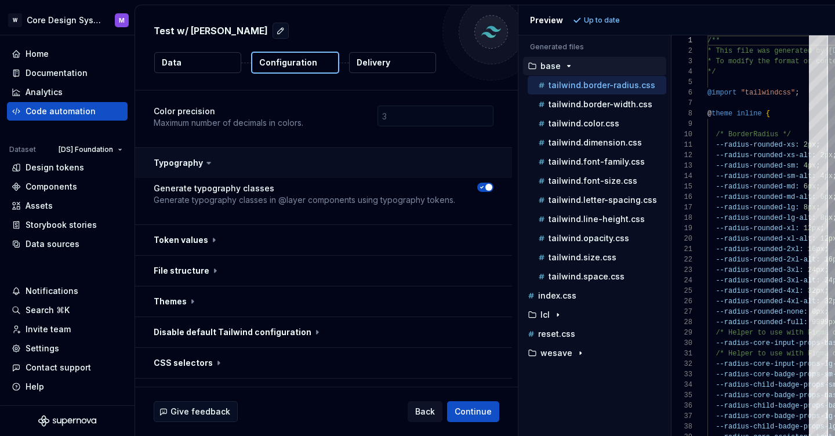
click at [197, 148] on button "button" at bounding box center [323, 163] width 377 height 30
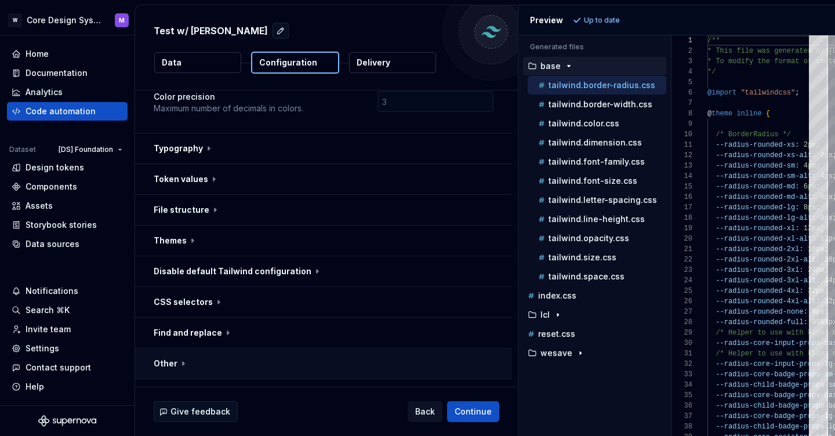
click at [170, 348] on button "button" at bounding box center [323, 363] width 377 height 30
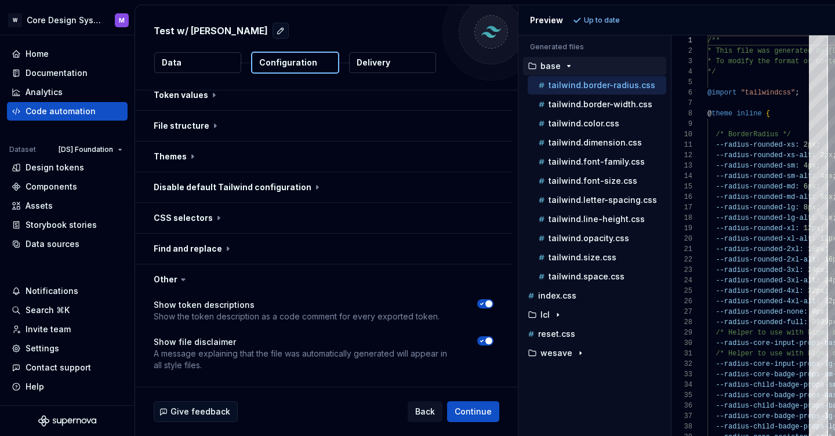
scroll to position [235, 0]
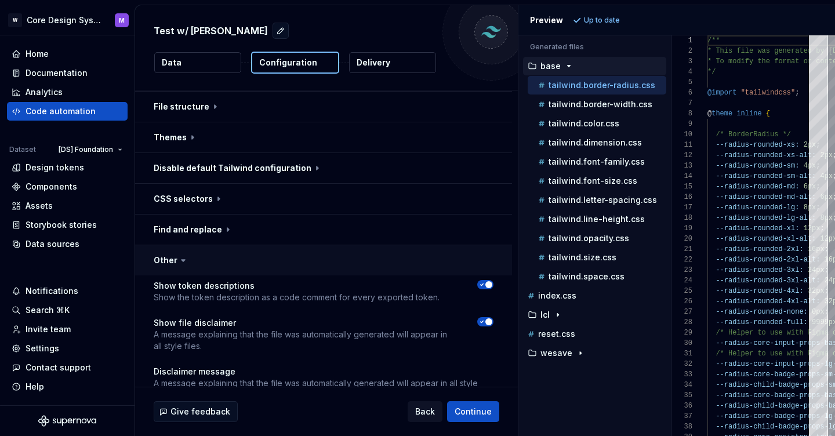
click at [172, 245] on button "button" at bounding box center [323, 260] width 377 height 30
type textarea "*"
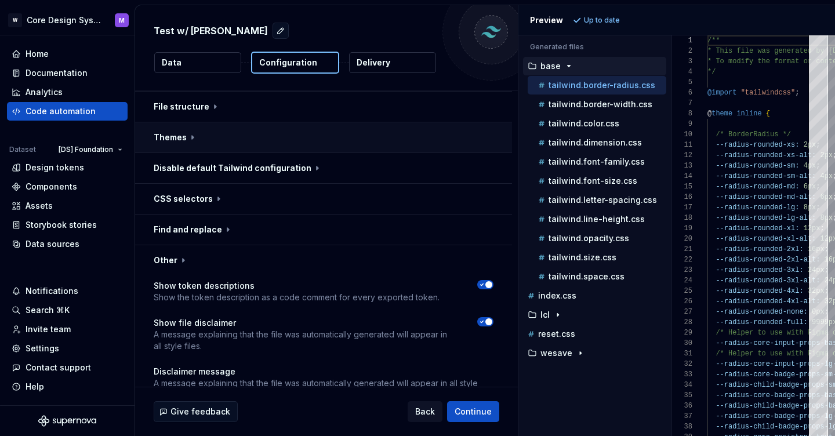
scroll to position [132, 0]
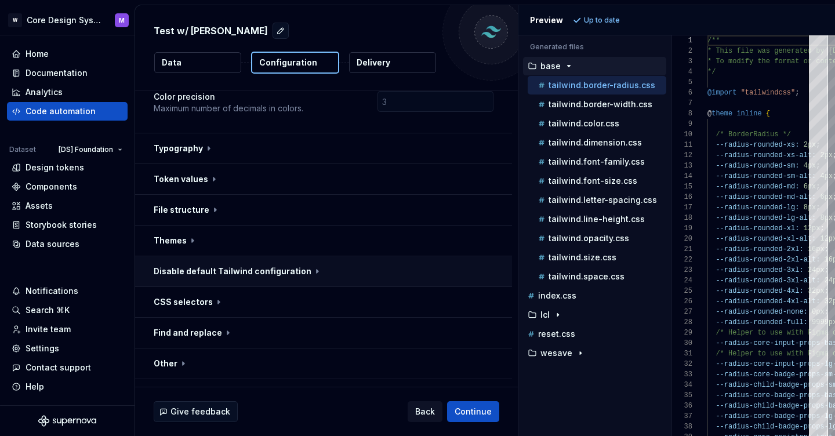
click at [221, 256] on button "button" at bounding box center [323, 271] width 377 height 30
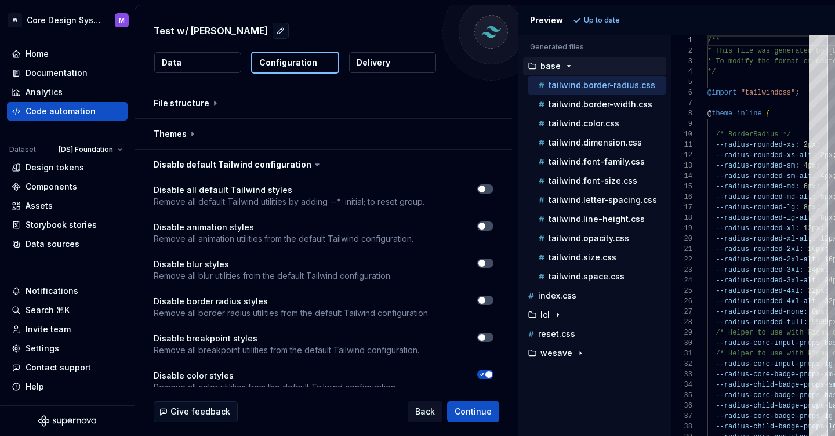
scroll to position [206, 0]
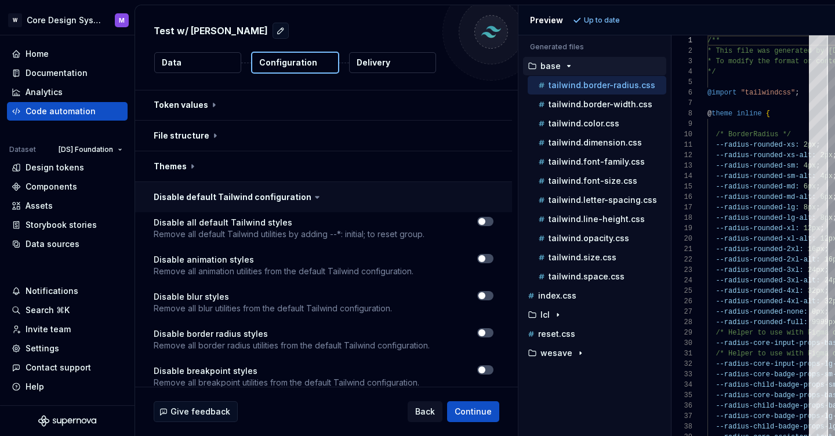
click at [256, 182] on button "button" at bounding box center [323, 197] width 377 height 30
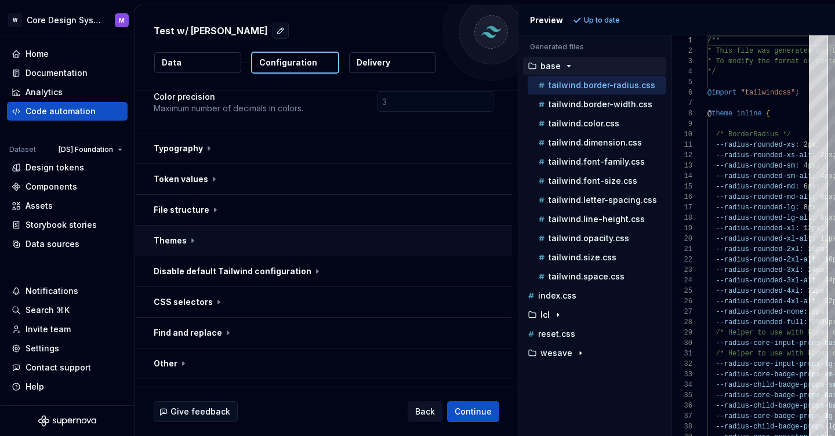
click at [180, 226] on button "button" at bounding box center [323, 241] width 377 height 30
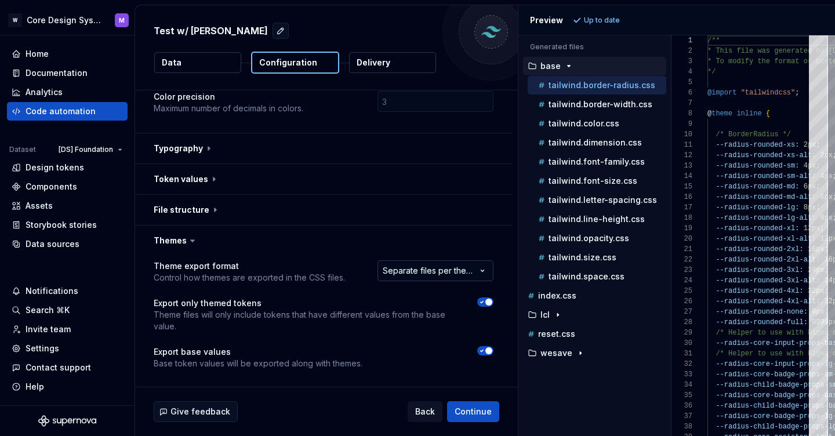
scroll to position [122, 0]
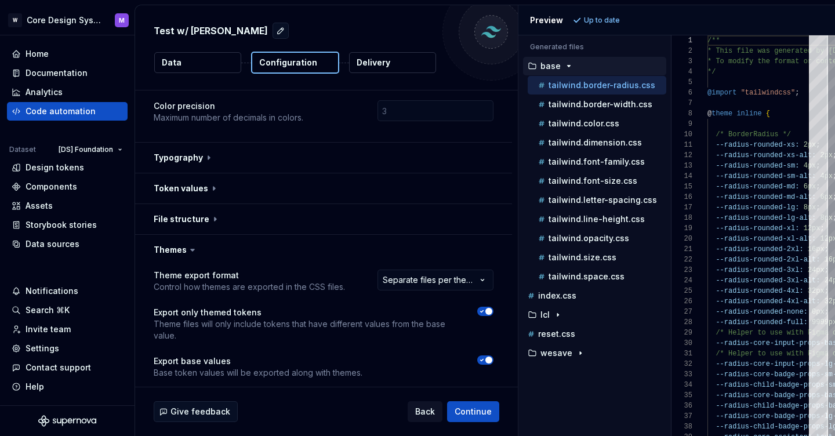
click at [190, 244] on icon at bounding box center [193, 250] width 12 height 12
click at [202, 204] on button "button" at bounding box center [323, 219] width 377 height 30
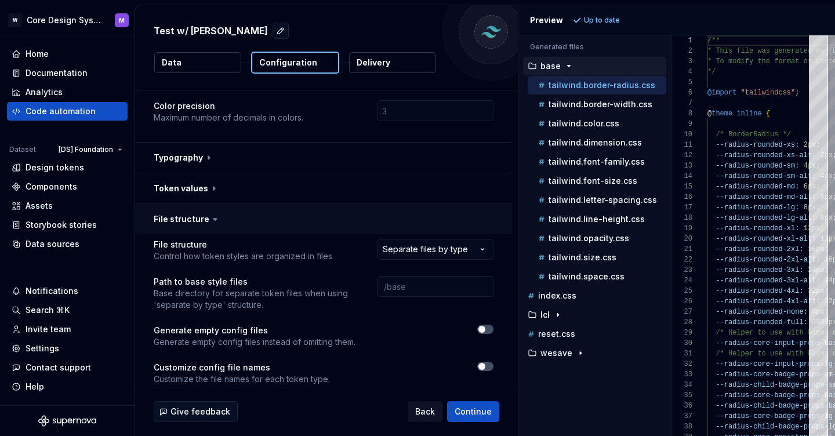
click at [202, 204] on button "button" at bounding box center [323, 219] width 377 height 30
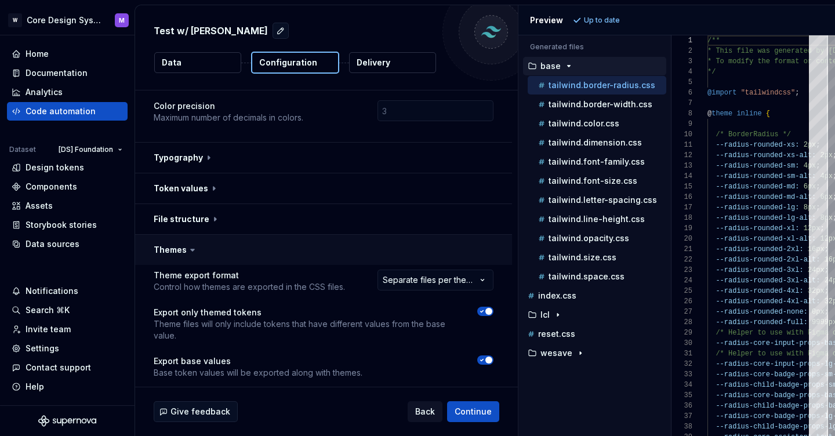
click at [174, 235] on button "button" at bounding box center [323, 250] width 377 height 30
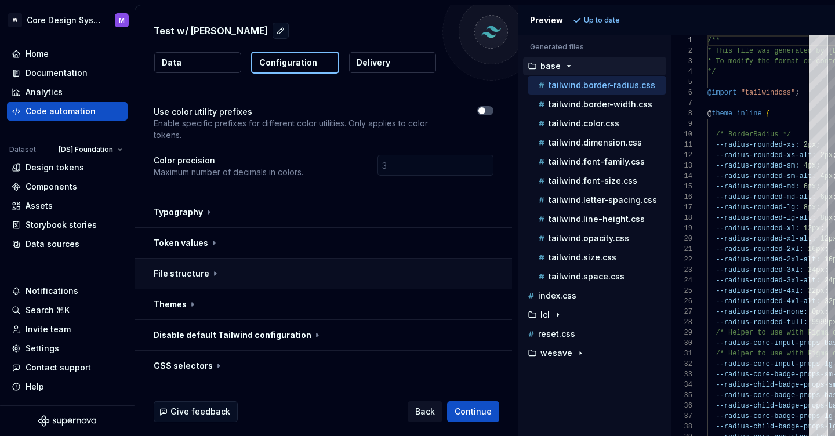
scroll to position [67, 0]
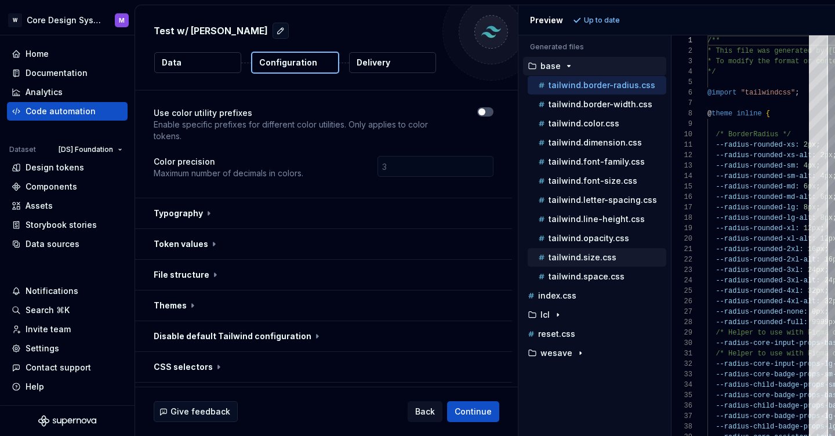
click at [580, 257] on p "tailwind.size.css" at bounding box center [582, 257] width 68 height 9
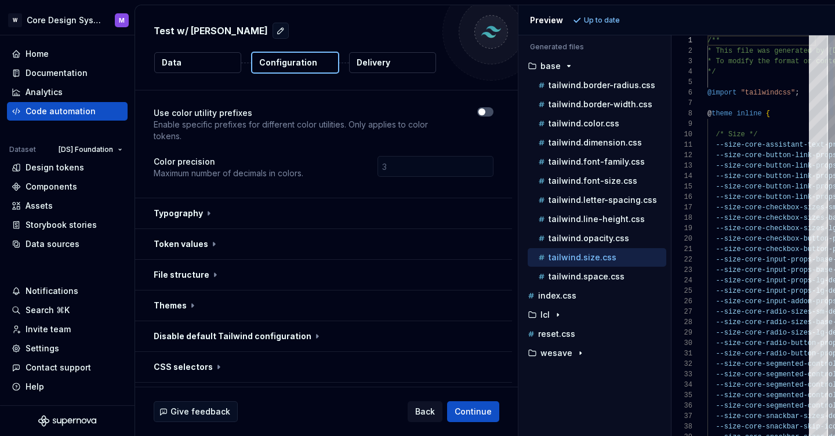
scroll to position [104, 0]
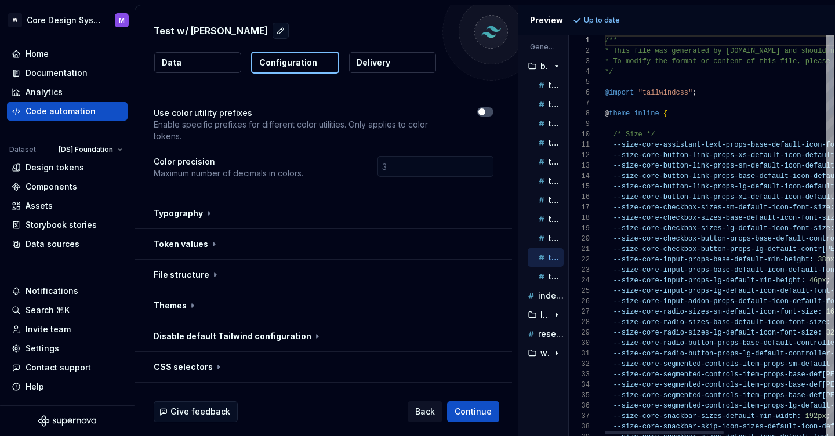
click at [555, 234] on div "Generated files Accessibility guide for tree . Navigate the tree with the arrow…" at bounding box center [676, 235] width 317 height 401
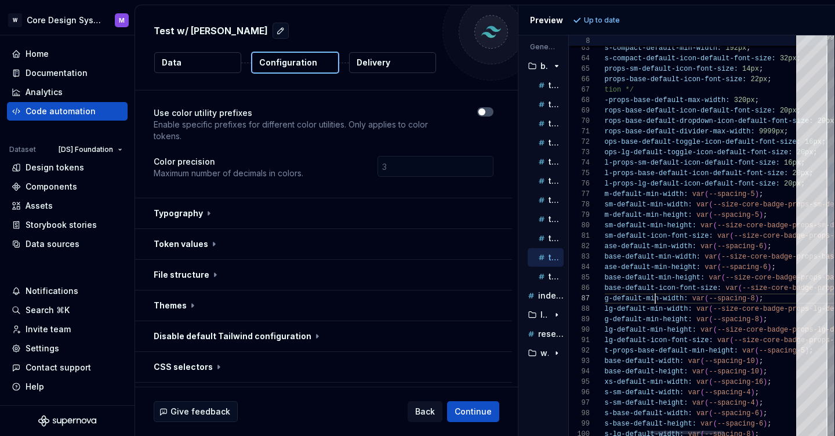
scroll to position [52, 188]
drag, startPoint x: 656, startPoint y: 301, endPoint x: 679, endPoint y: 301, distance: 23.2
click at [679, 301] on span "--size-core-badge-props-lg-default-min-width:" at bounding box center [594, 299] width 188 height 8
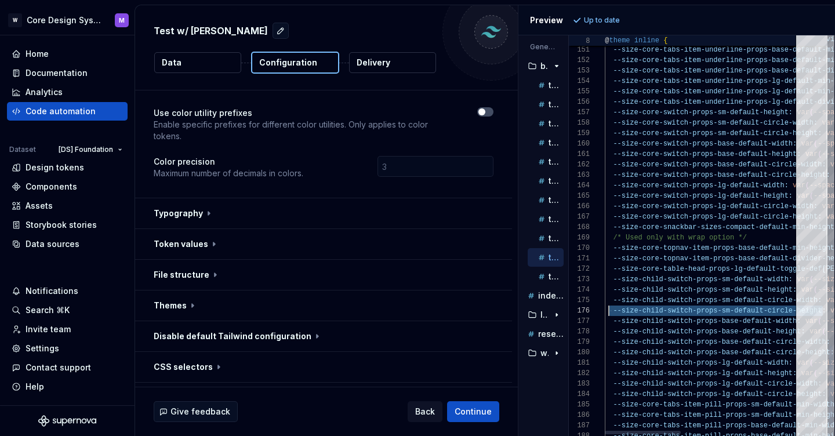
scroll to position [52, 0]
drag, startPoint x: 737, startPoint y: 310, endPoint x: 596, endPoint y: 308, distance: 140.9
click at [596, 308] on div "150 151 152 153 154 155 156 157 158 159 160 161 162 163 164 165 166 167 168 169…" at bounding box center [702, 235] width 266 height 401
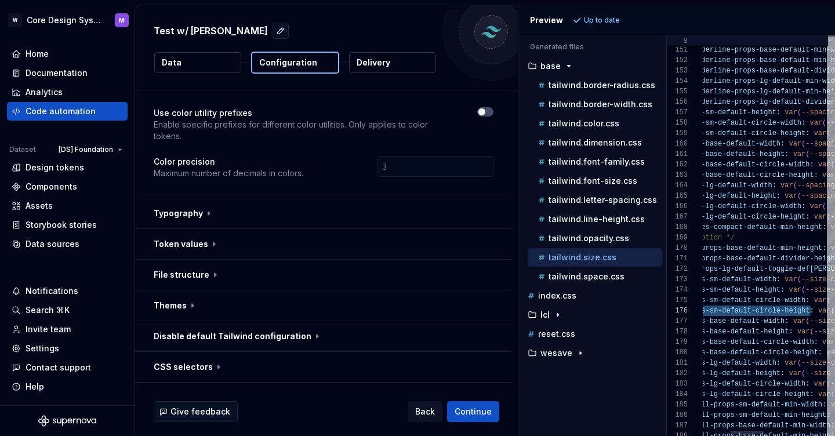
click at [664, 115] on div "Generated files Accessibility guide for tree . Navigate the tree with the arrow…" at bounding box center [676, 235] width 317 height 401
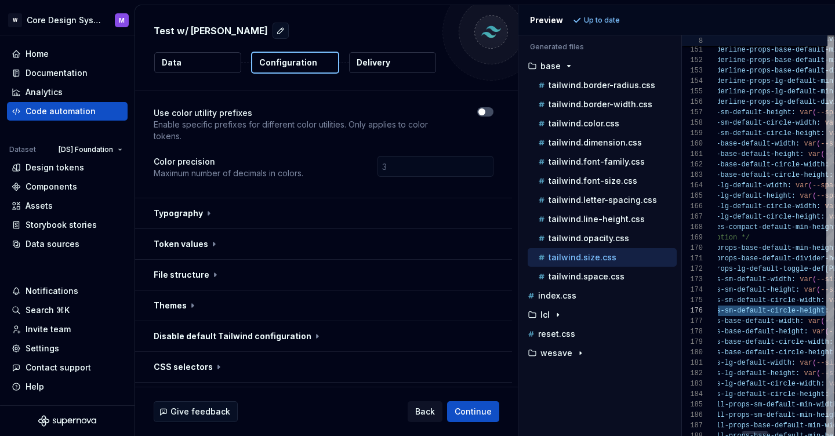
click at [680, 136] on div "Generated files Accessibility guide for tree . Navigate the tree with the arrow…" at bounding box center [676, 235] width 317 height 401
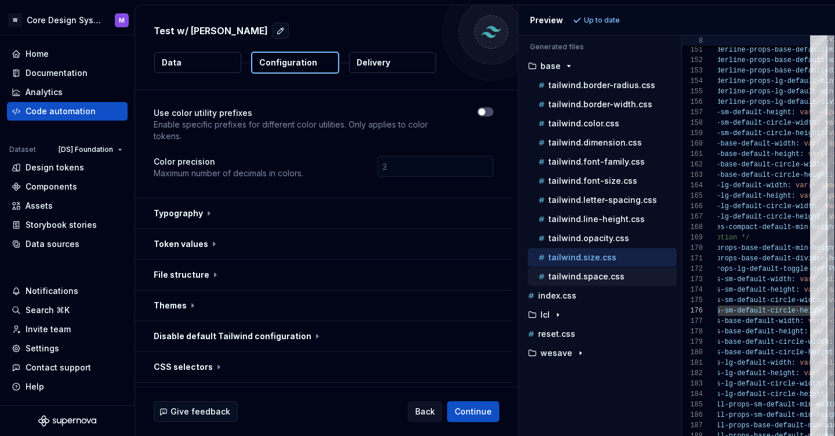
click at [590, 281] on div "tailwind.space.css" at bounding box center [606, 277] width 141 height 12
type textarea "**********"
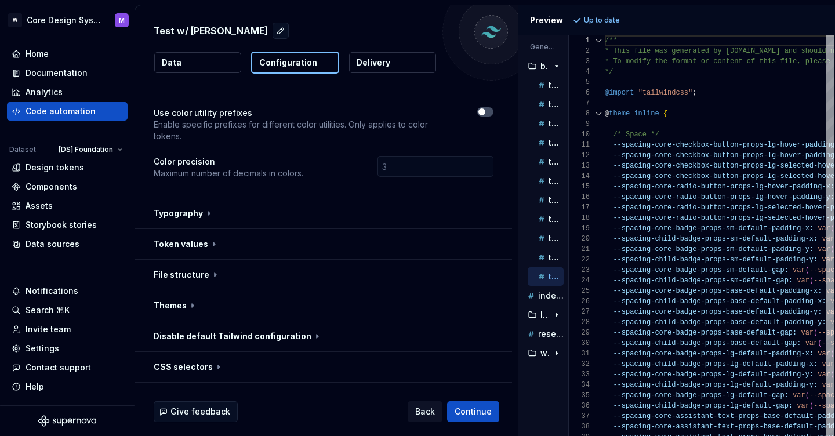
click at [564, 256] on div "Generated files Accessibility guide for tree . Navigate the tree with the arrow…" at bounding box center [676, 235] width 317 height 401
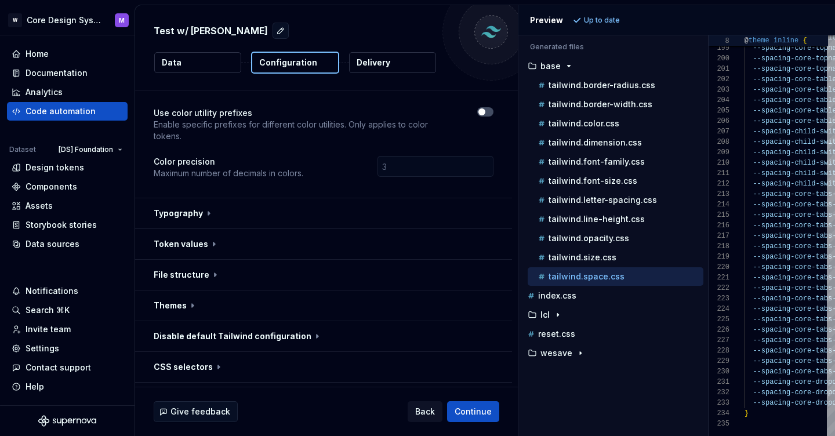
click at [729, 228] on div "Generated files Accessibility guide for tree . Navigate the tree with the arrow…" at bounding box center [676, 235] width 317 height 401
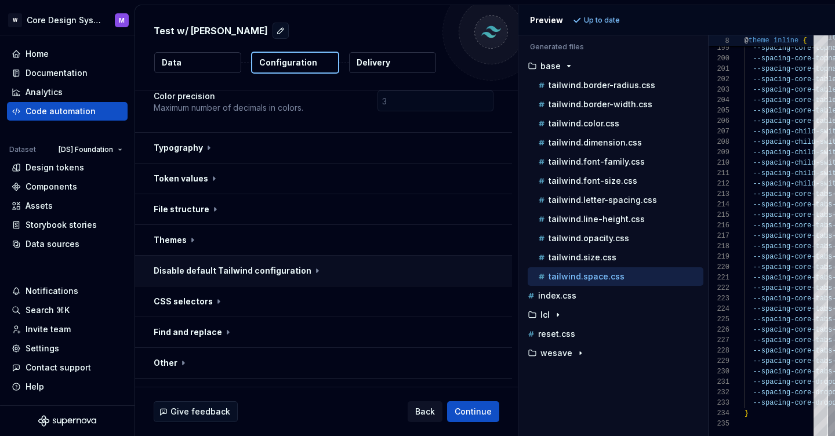
scroll to position [132, 0]
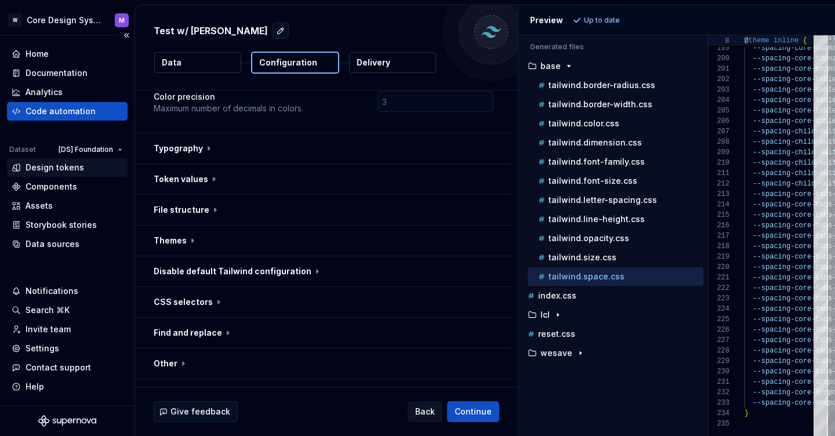
click at [67, 168] on div "Design tokens" at bounding box center [55, 168] width 59 height 12
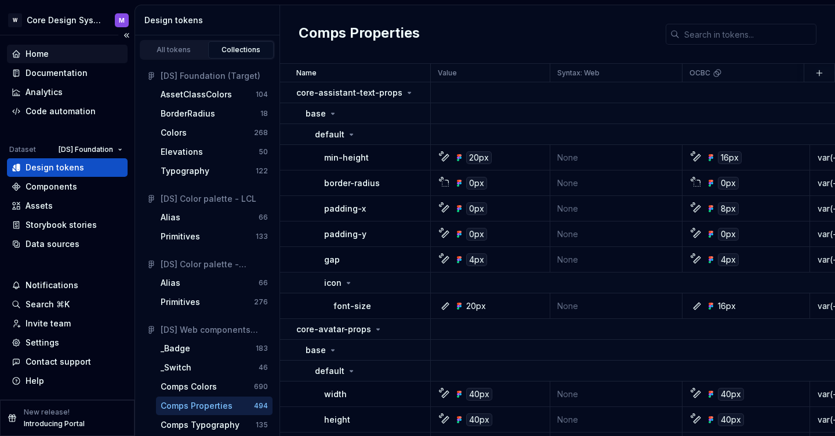
click at [35, 53] on div "Home" at bounding box center [37, 54] width 23 height 12
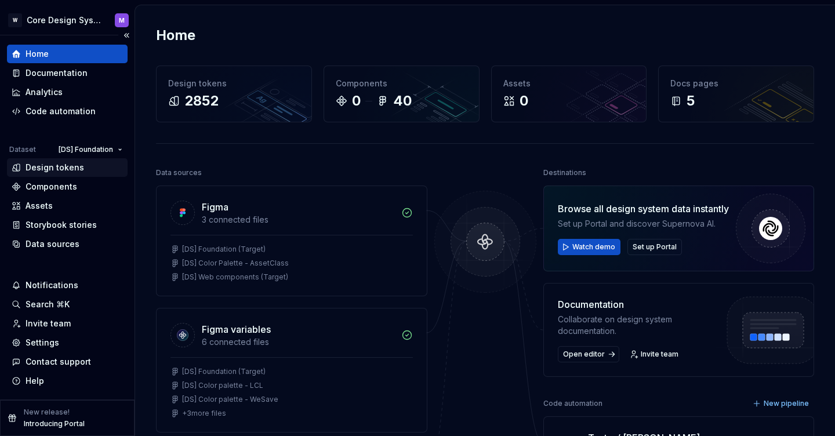
click at [63, 170] on div "Design tokens" at bounding box center [55, 168] width 59 height 12
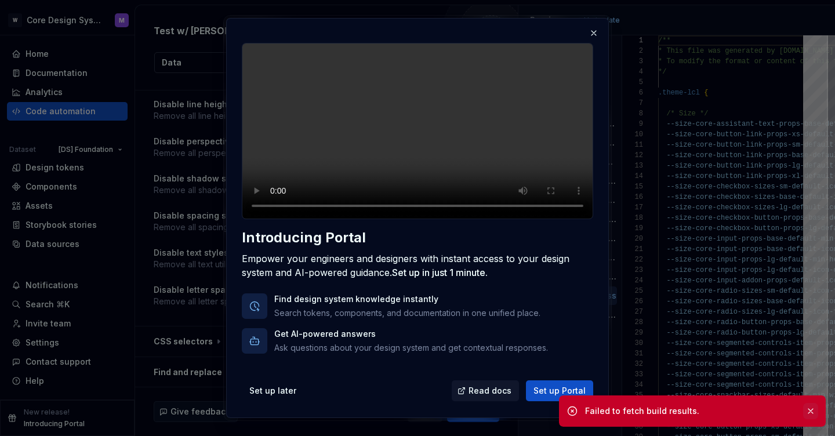
click at [813, 411] on button "button" at bounding box center [810, 411] width 15 height 16
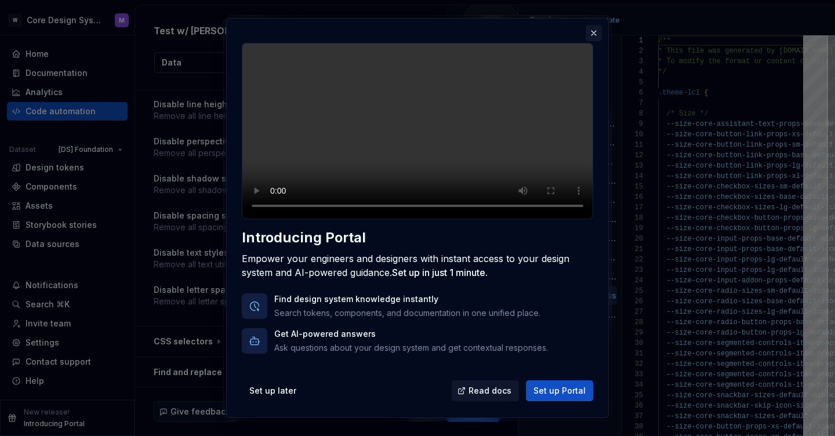
click at [595, 34] on button "button" at bounding box center [594, 33] width 16 height 16
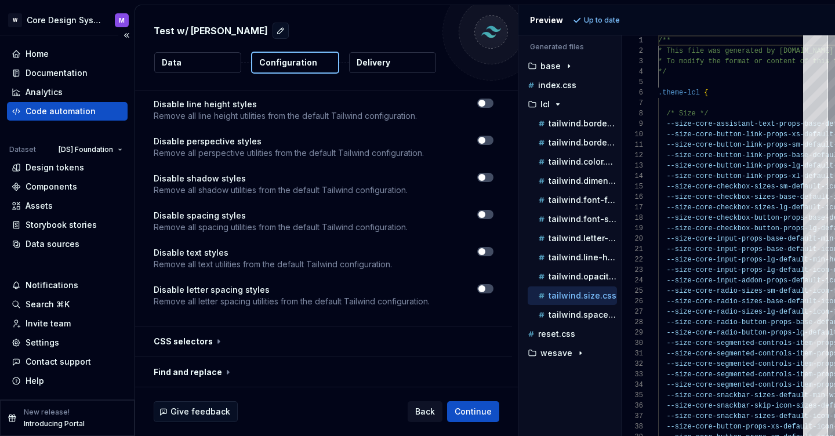
click at [74, 116] on div "Code automation" at bounding box center [61, 112] width 70 height 12
